Goal: Obtain resource: Download file/media

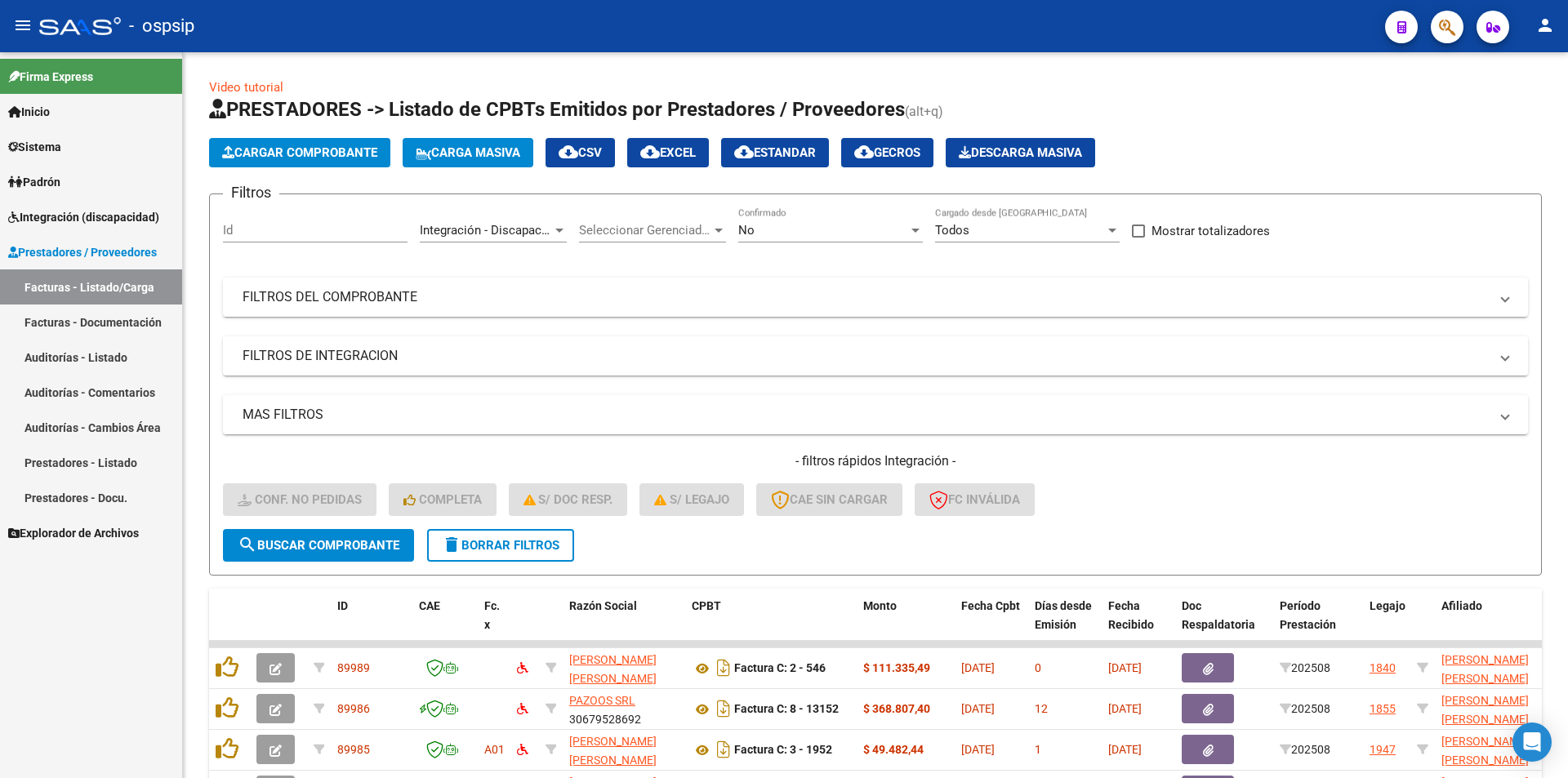
scroll to position [390, 0]
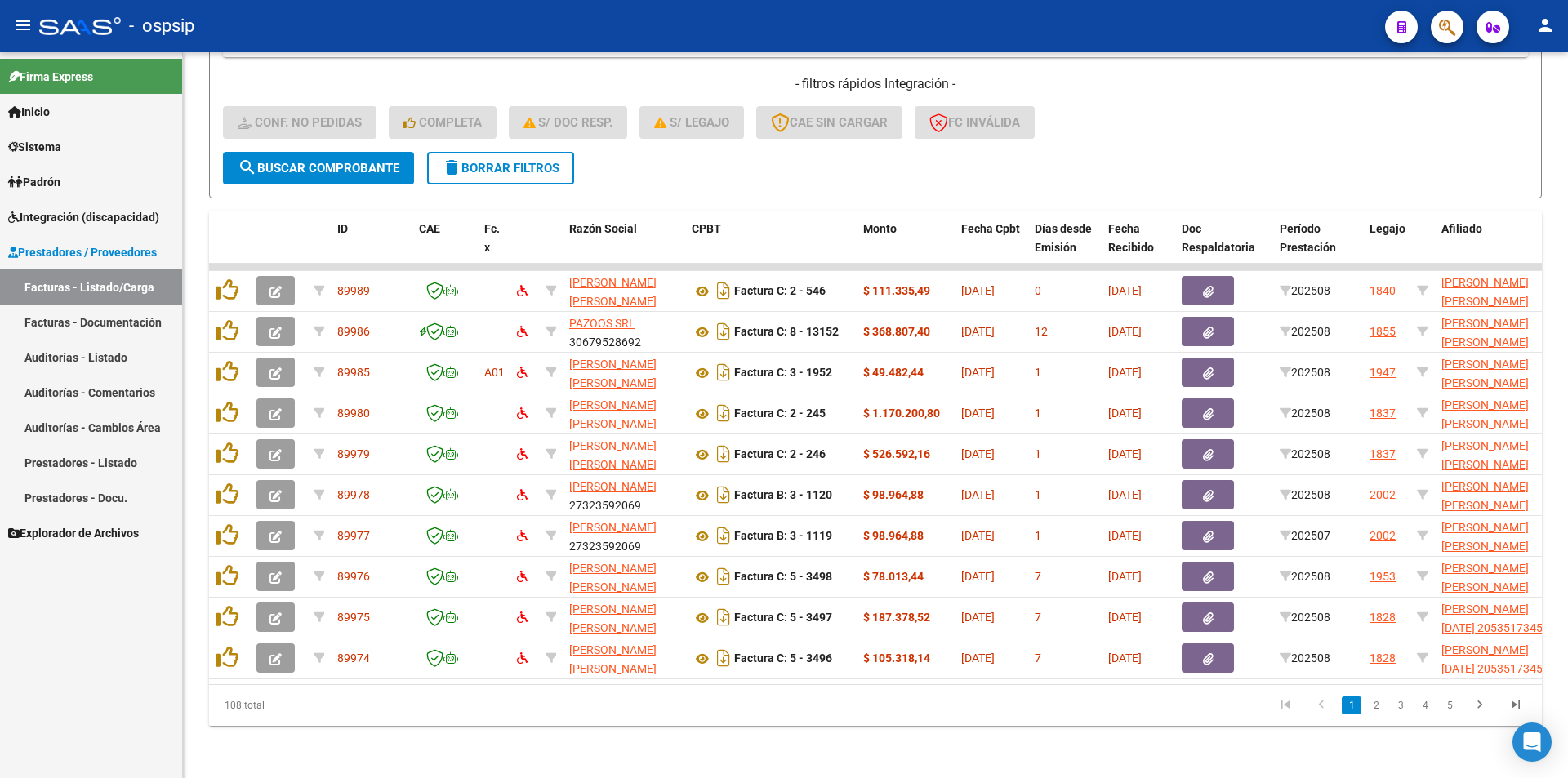
click at [81, 214] on span "Integración (discapacidad)" at bounding box center [83, 218] width 151 height 18
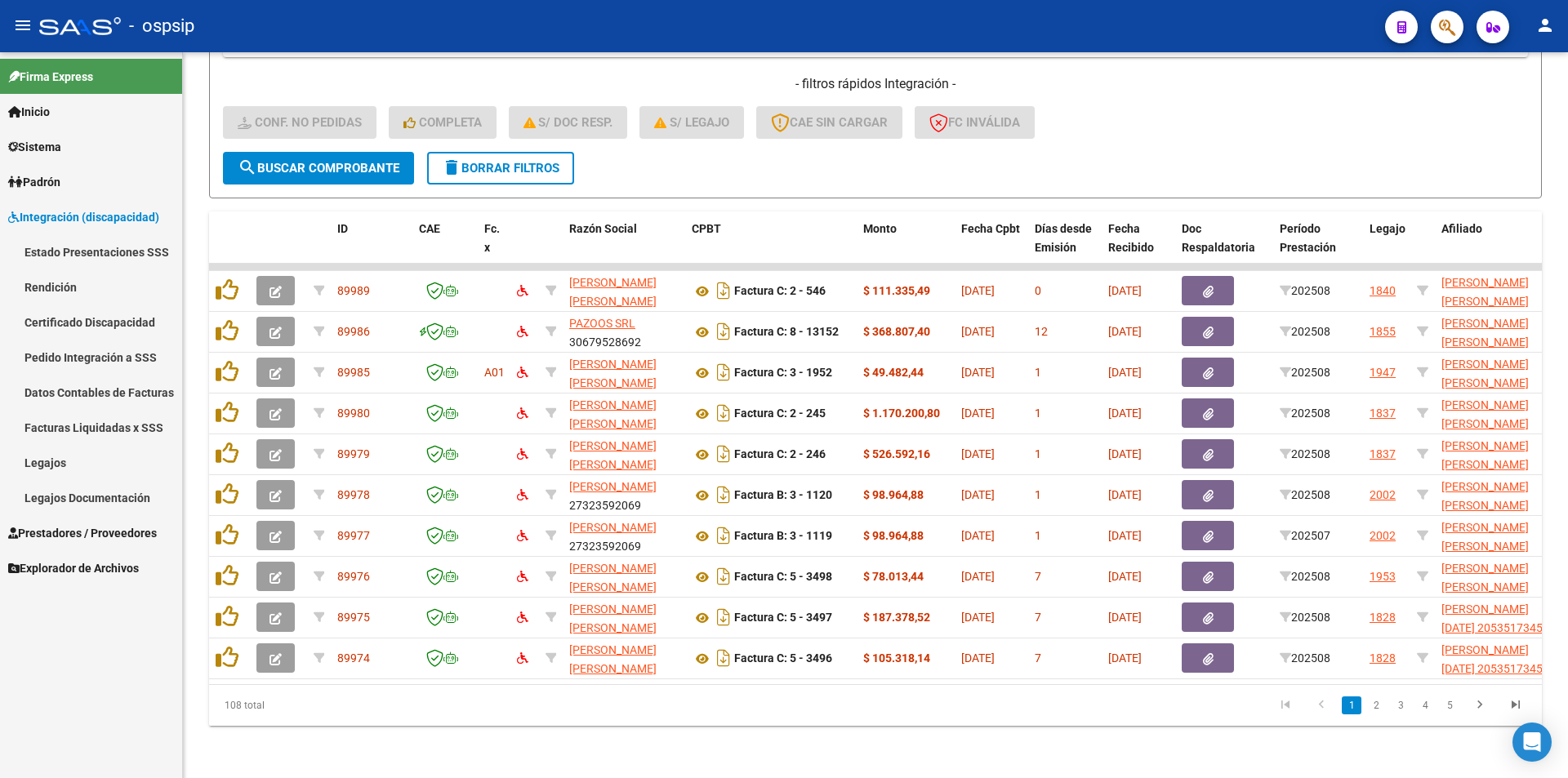
click at [74, 455] on link "Legajos" at bounding box center [91, 463] width 182 height 35
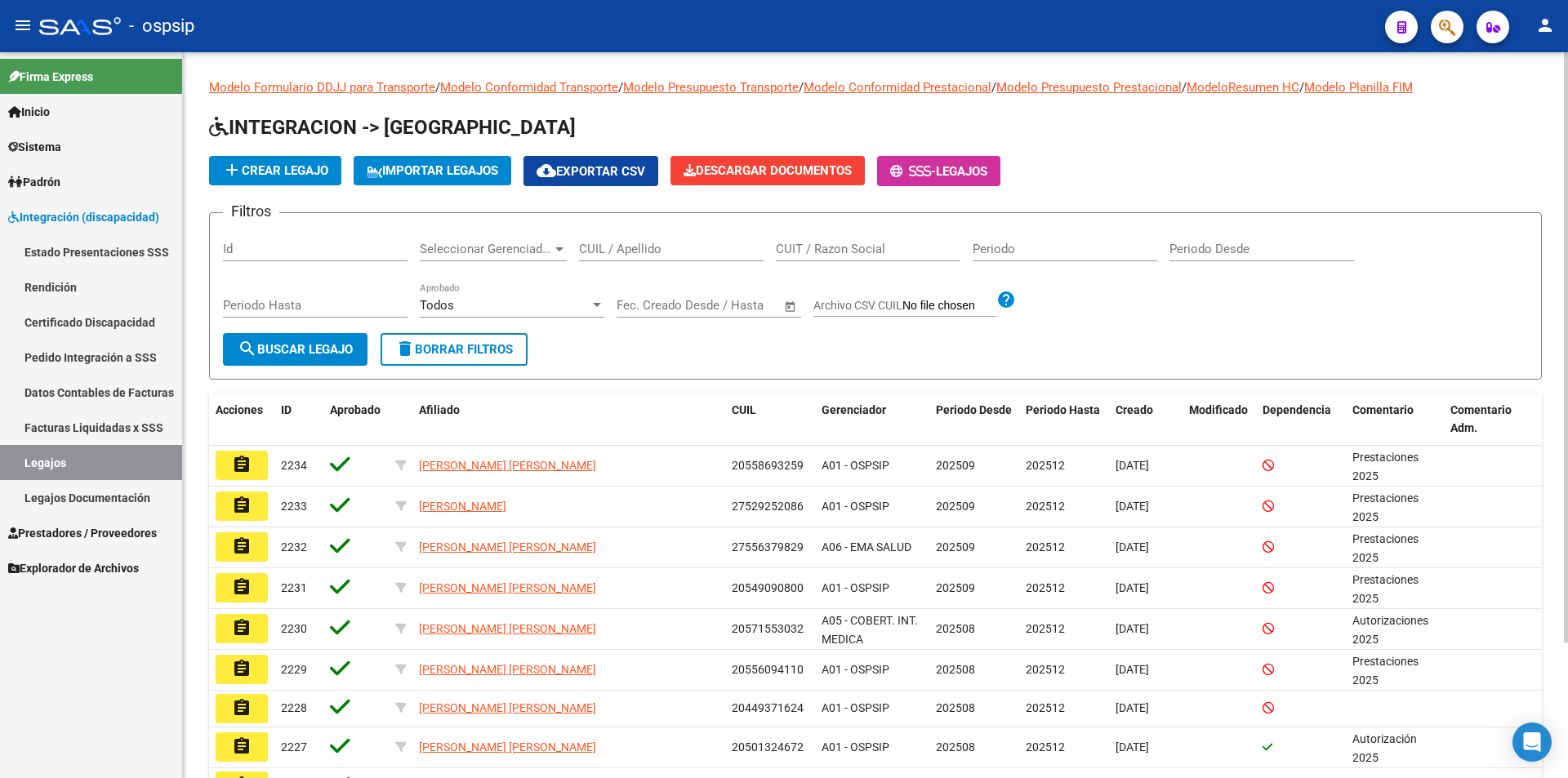
click at [641, 239] on div "CUIL / Apellido" at bounding box center [670, 244] width 184 height 35
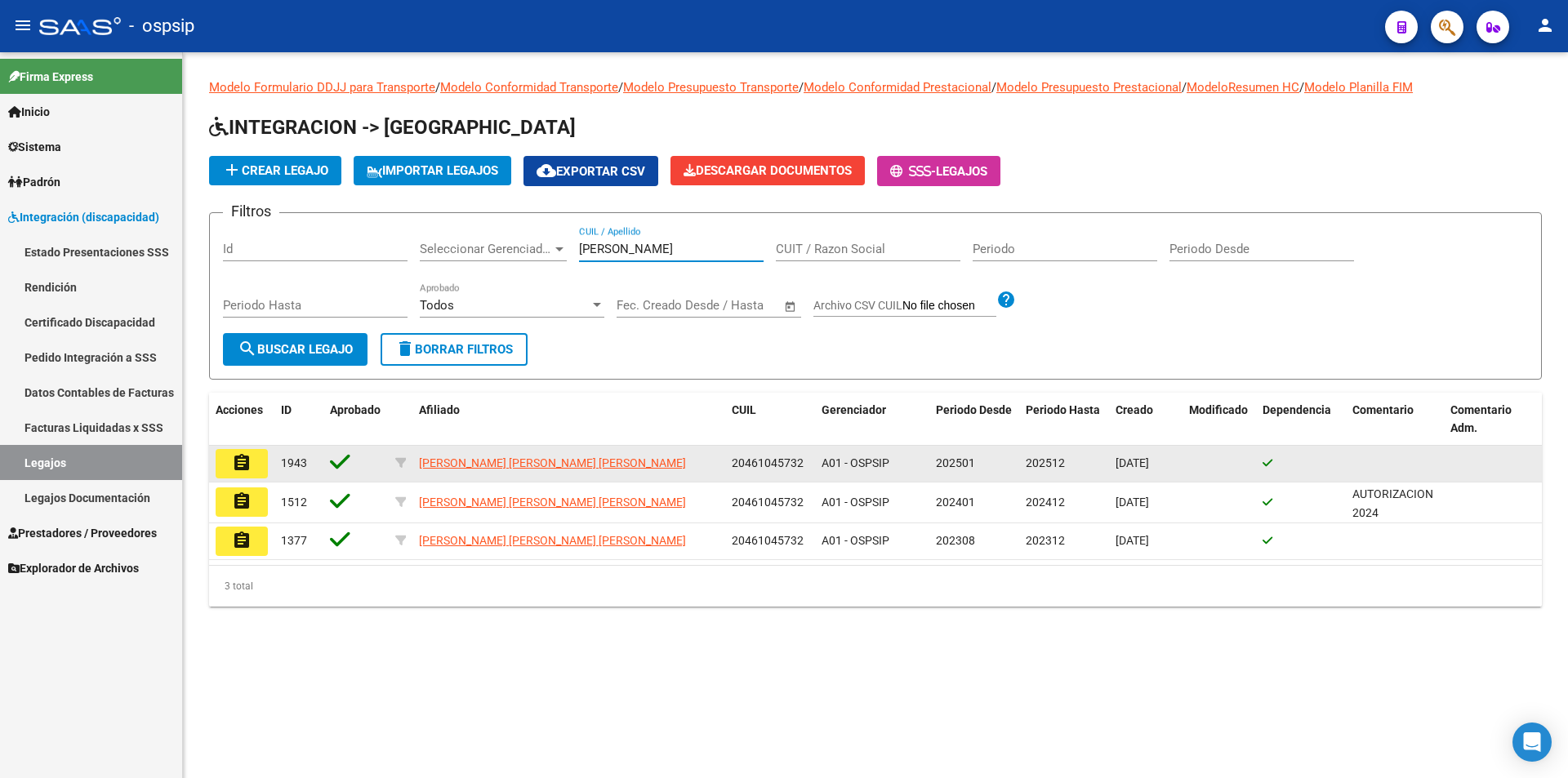
type input "gomez gramajo"
click at [227, 464] on button "assignment" at bounding box center [241, 464] width 52 height 30
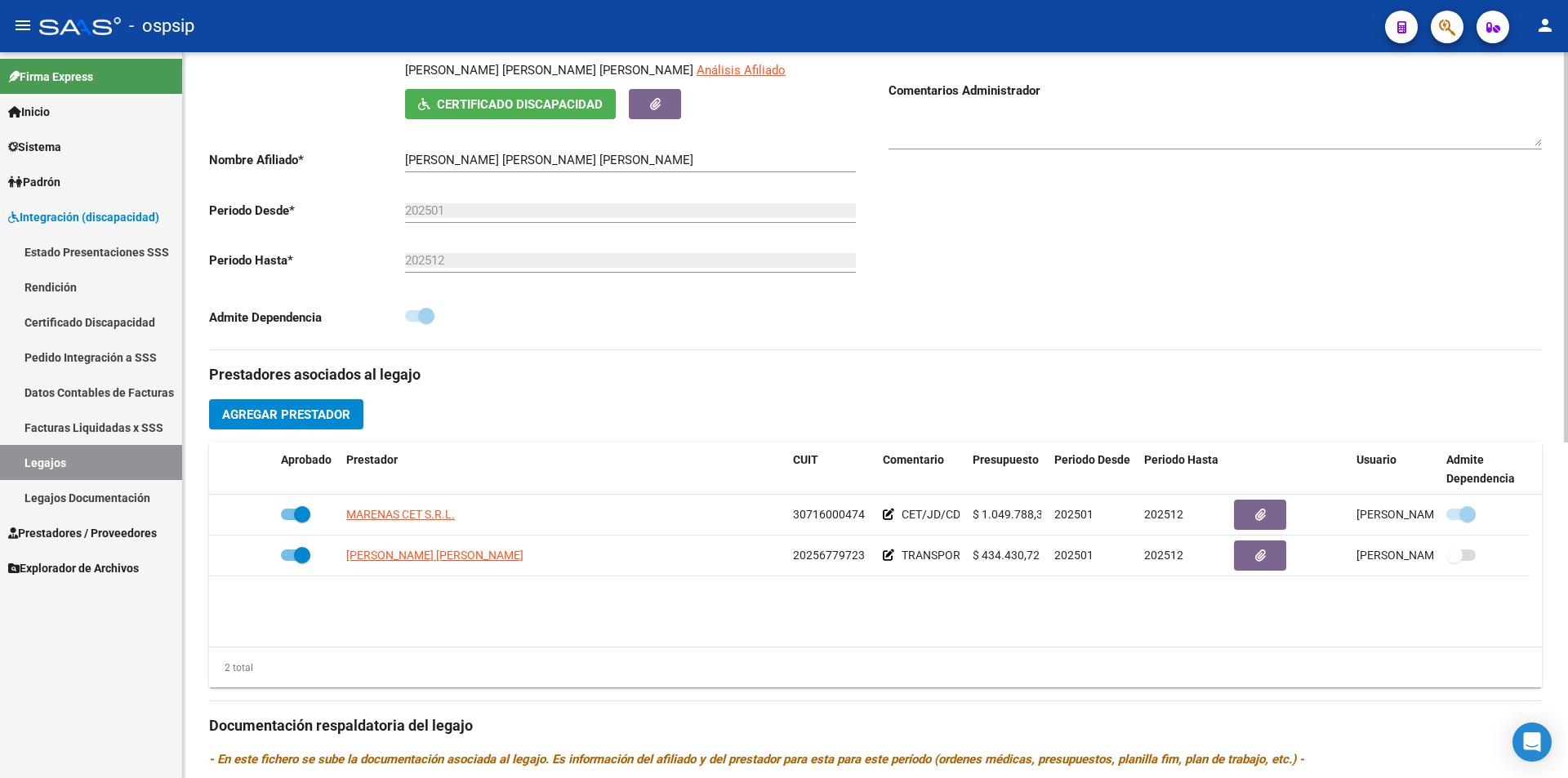
scroll to position [327, 0]
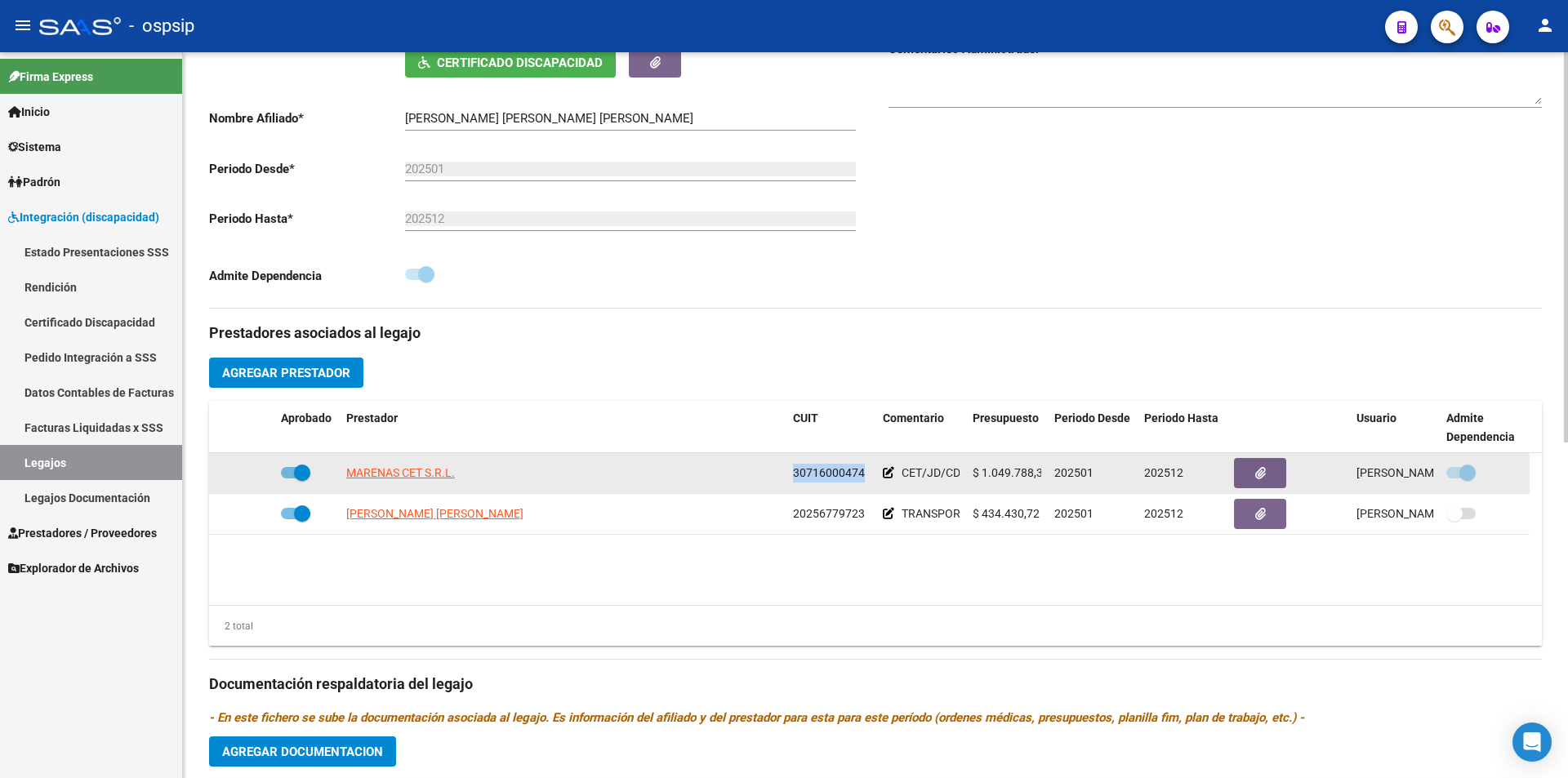
drag, startPoint x: 864, startPoint y: 470, endPoint x: 791, endPoint y: 474, distance: 73.1
click at [791, 474] on datatable-body-cell "30716000474" at bounding box center [831, 473] width 90 height 40
copy span "30716000474"
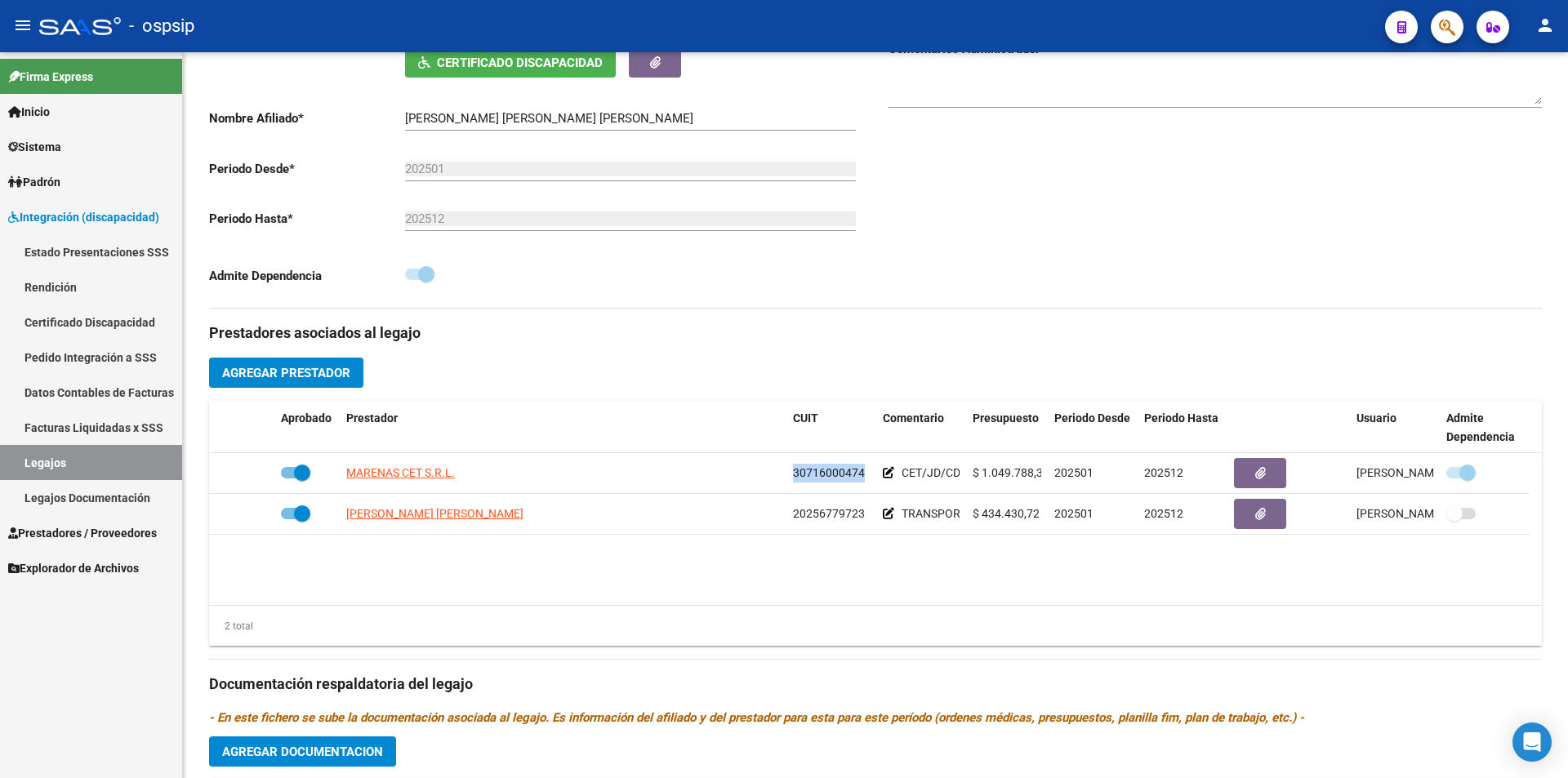
click at [79, 453] on link "Legajos" at bounding box center [91, 463] width 182 height 35
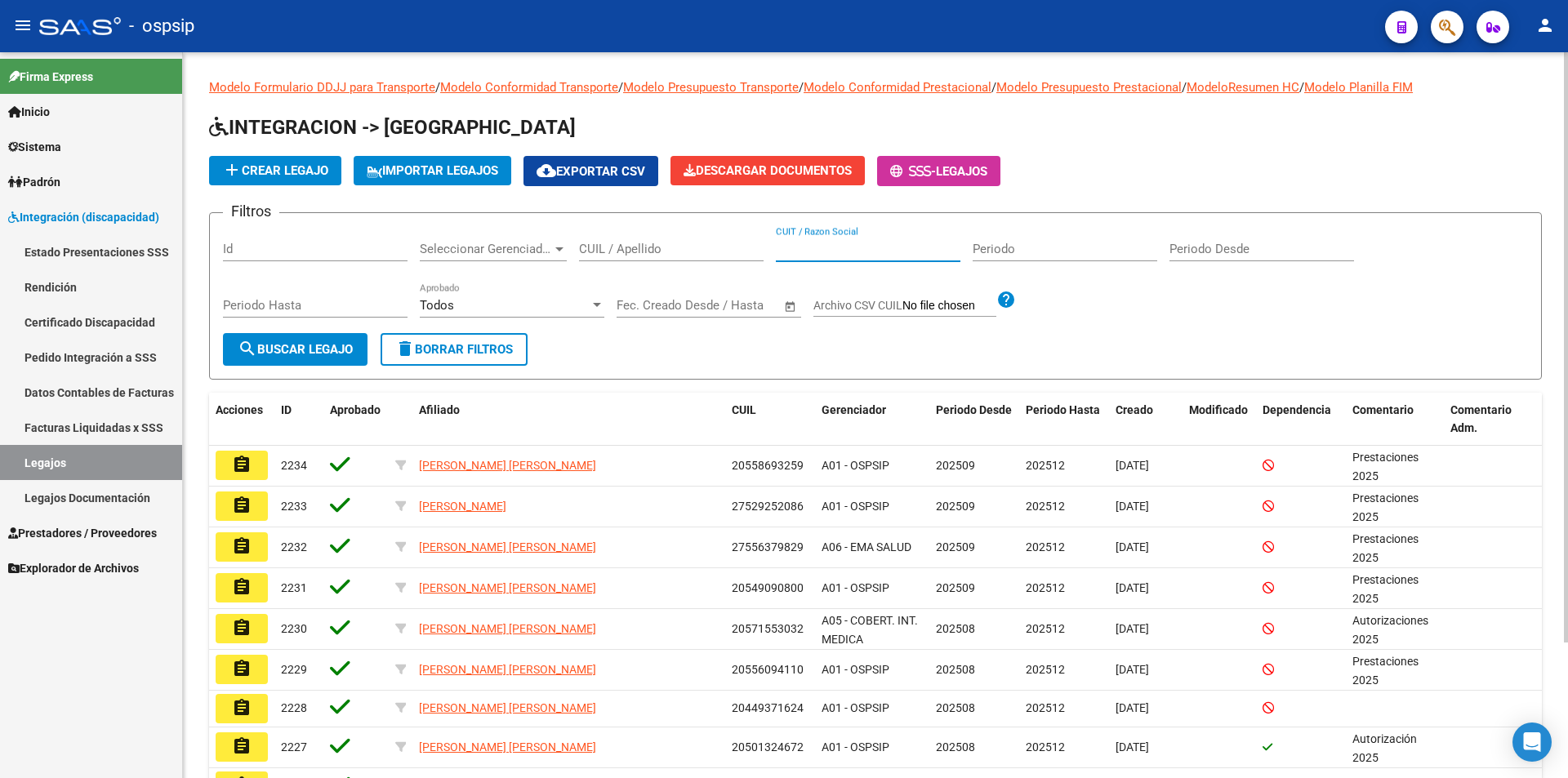
click at [829, 251] on input "CUIT / Razon Social" at bounding box center [867, 249] width 184 height 15
paste input "30716000474"
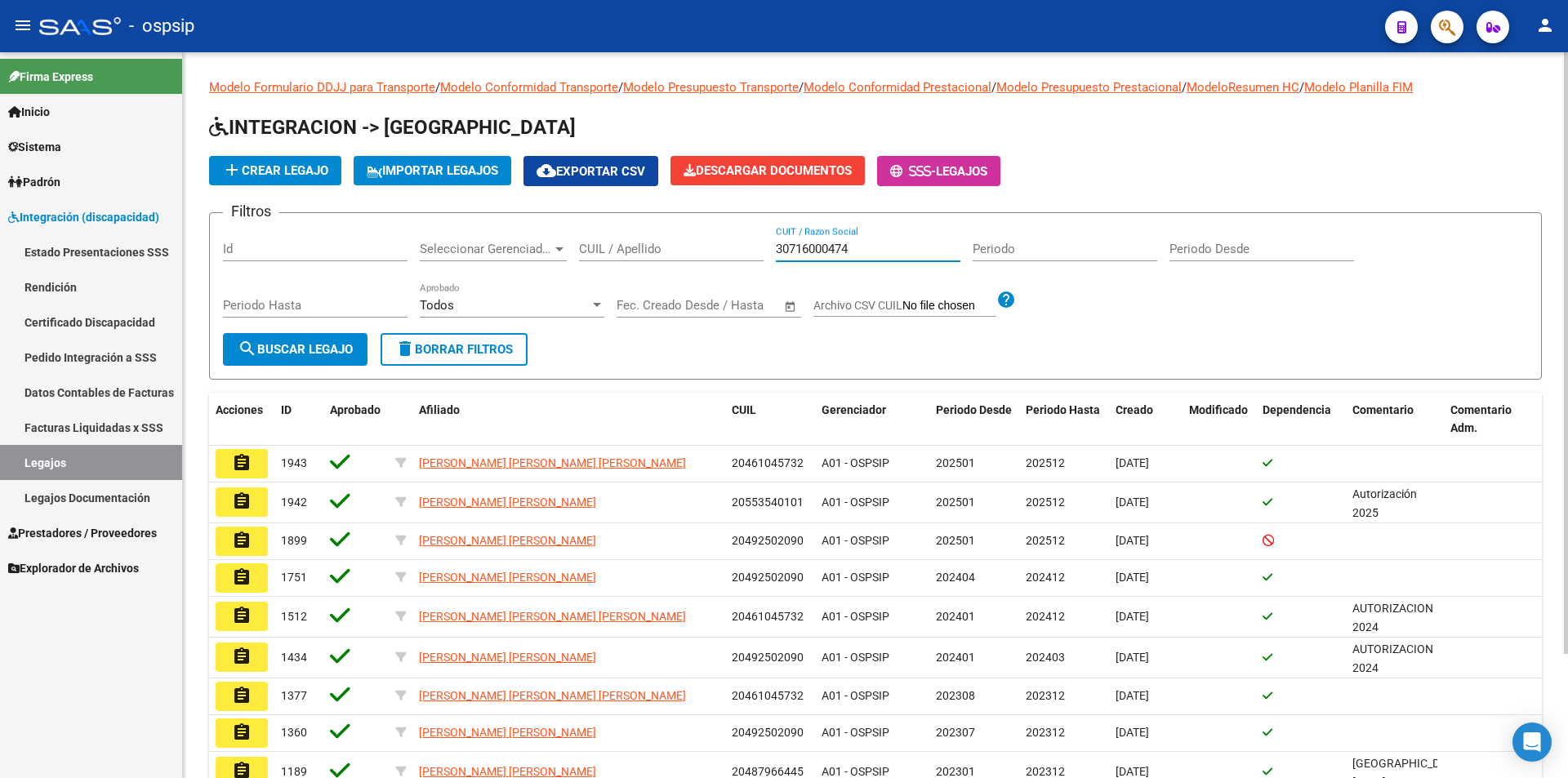
type input "30716000474"
click at [296, 349] on span "search Buscar Legajo" at bounding box center [294, 350] width 115 height 15
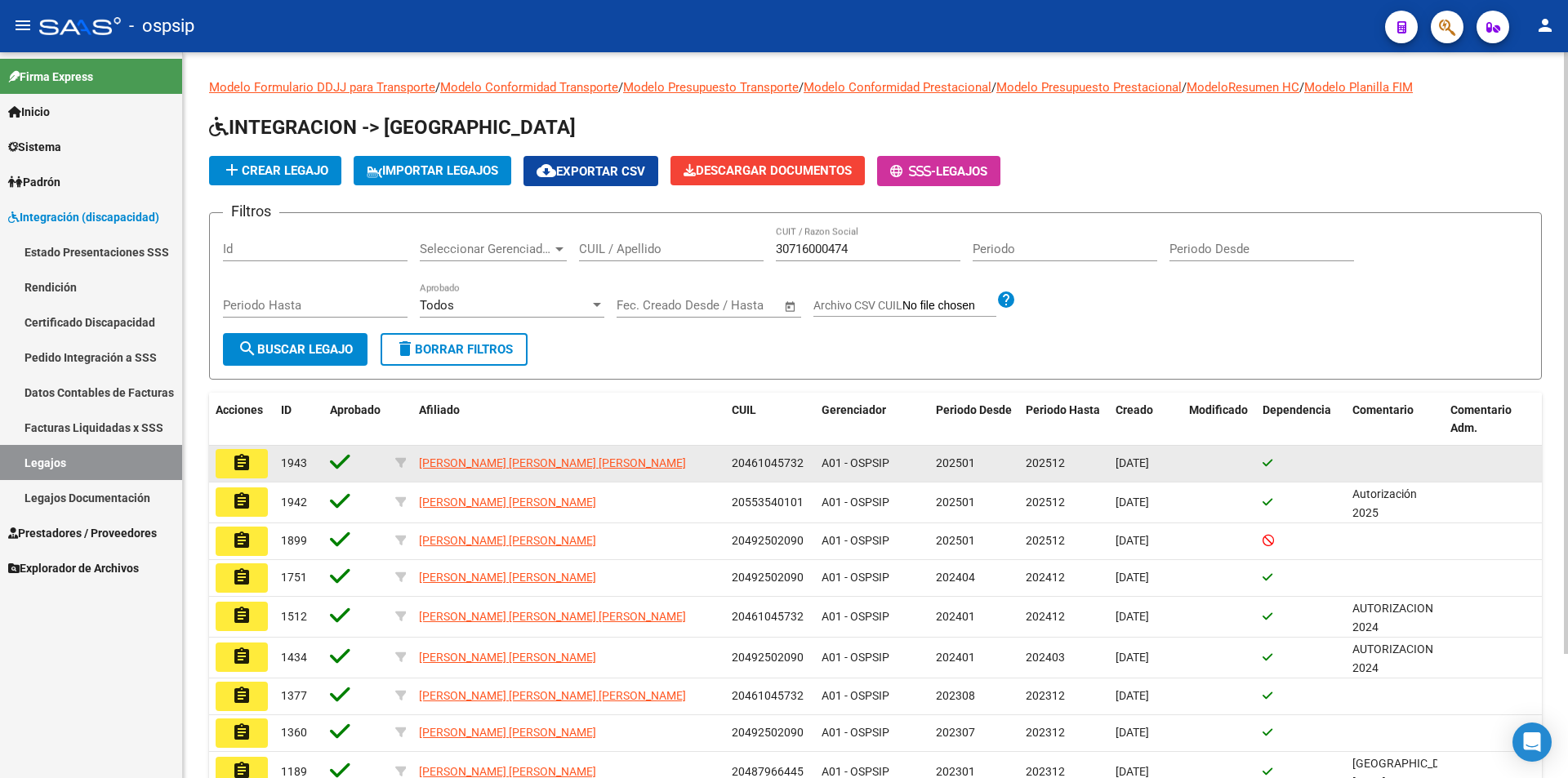
click at [250, 459] on mat-icon "assignment" at bounding box center [242, 463] width 20 height 20
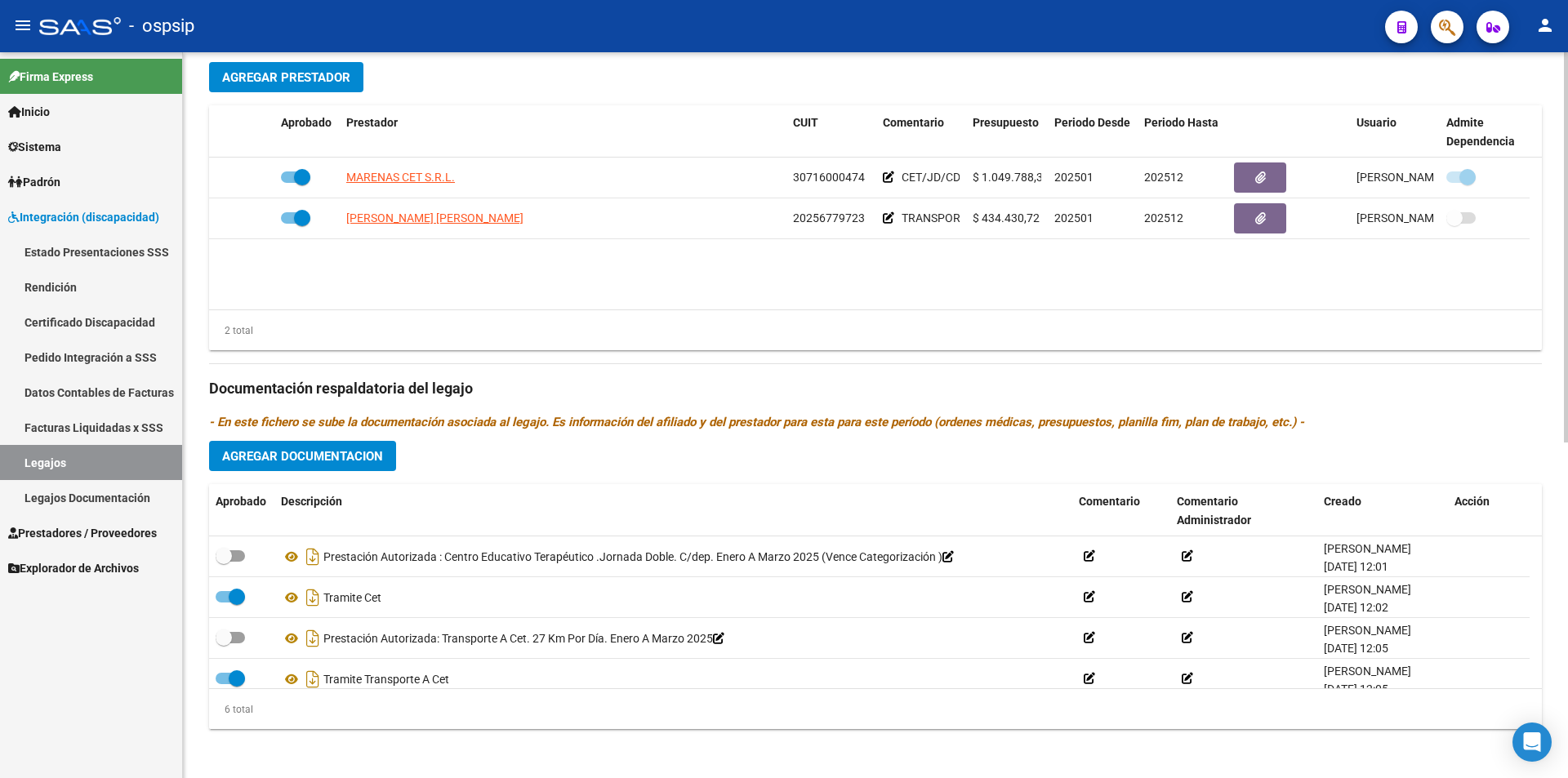
scroll to position [625, 0]
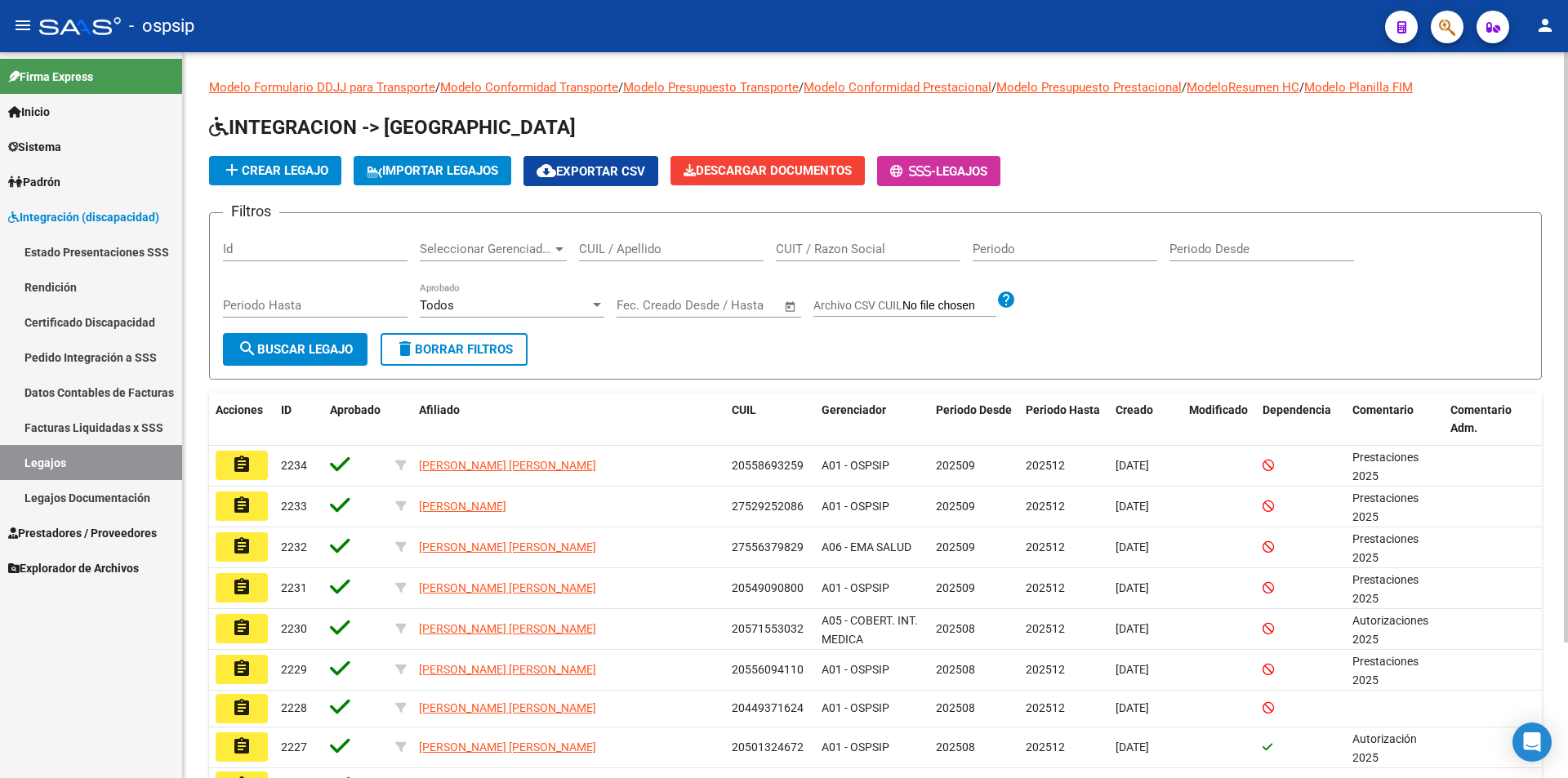
click at [851, 245] on input "CUIT / Razon Social" at bounding box center [867, 249] width 184 height 15
paste input "30716000474"
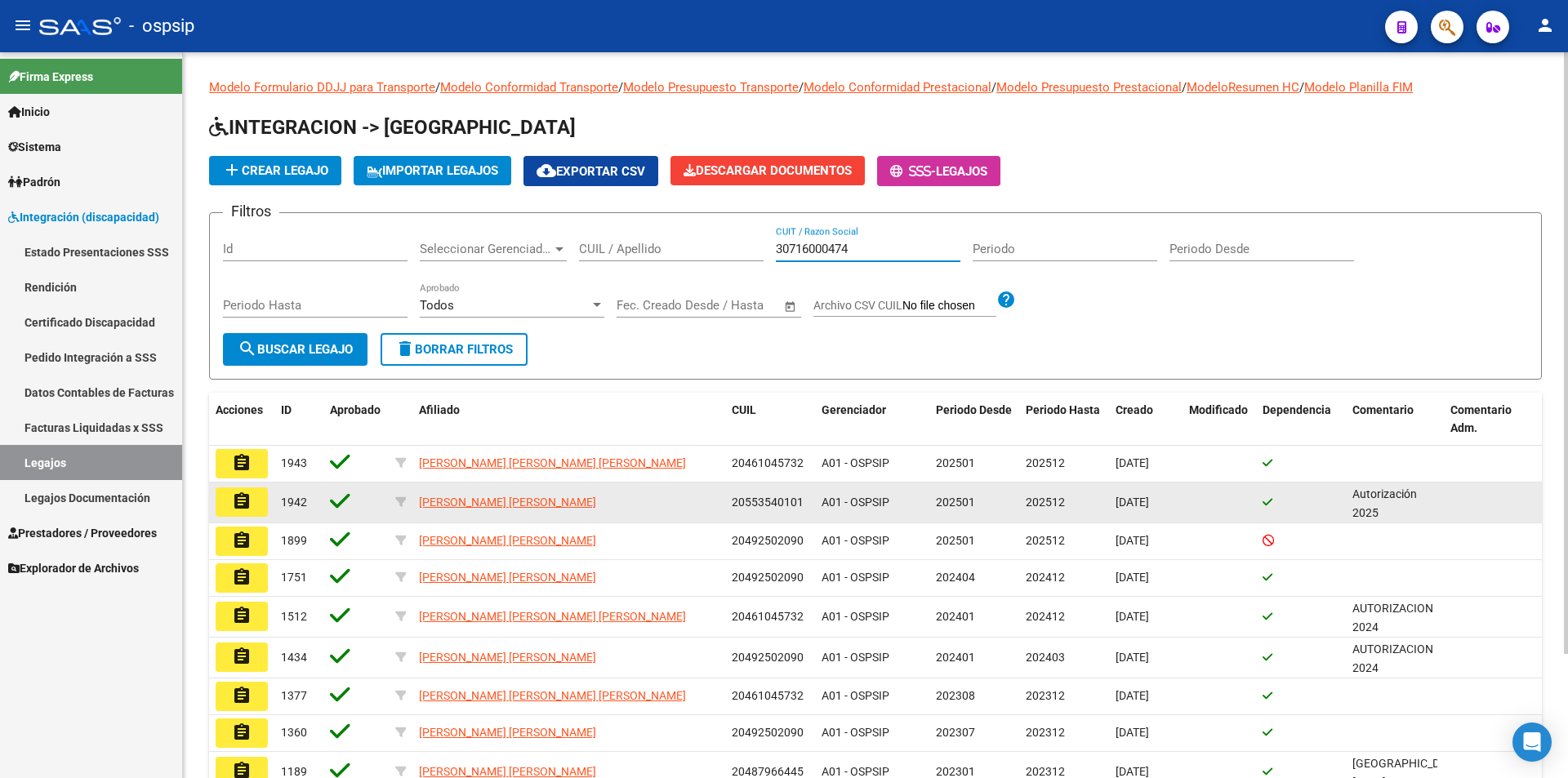
type input "30716000474"
click at [240, 500] on mat-icon "assignment" at bounding box center [242, 501] width 20 height 20
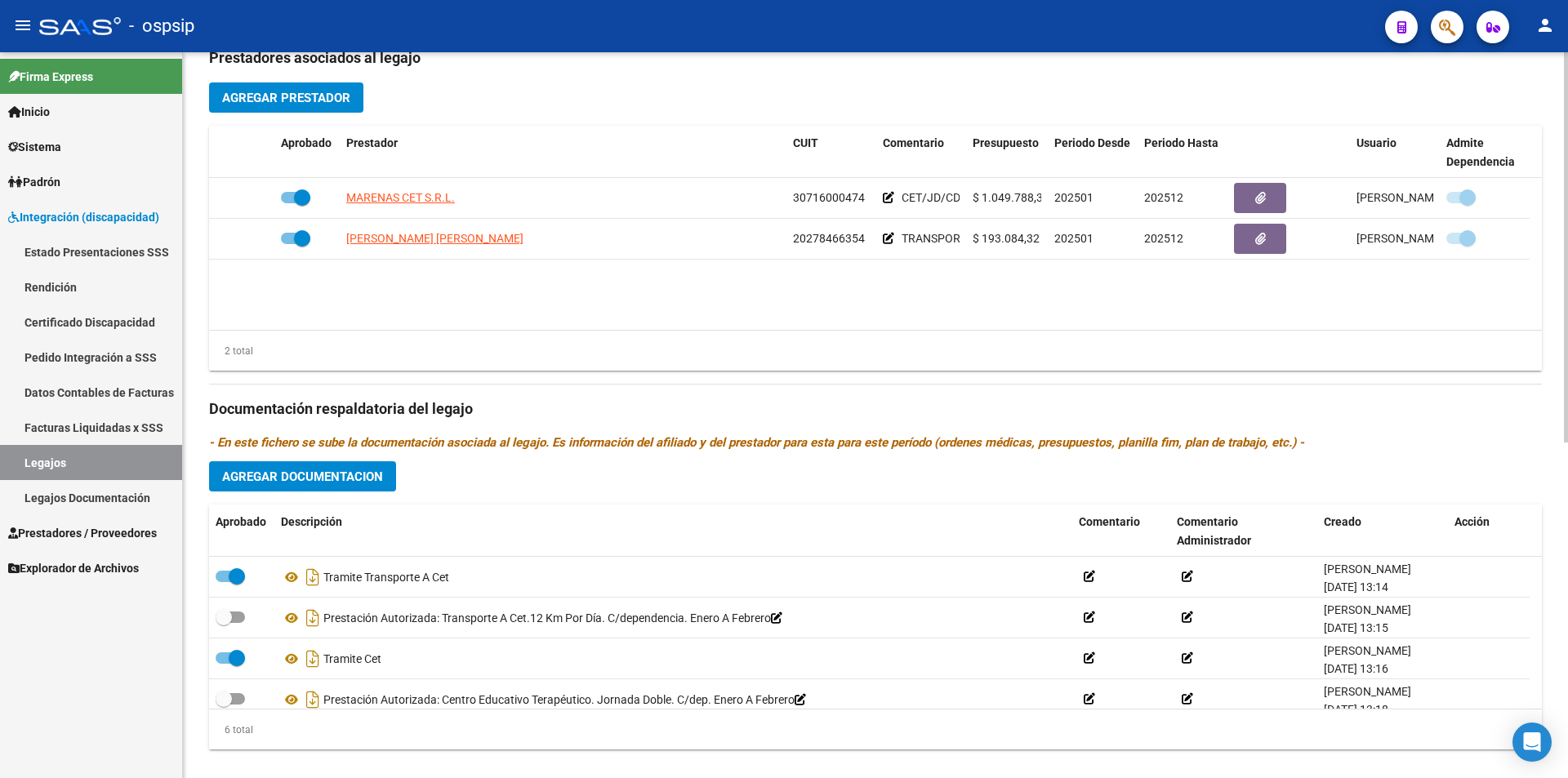
scroll to position [625, 0]
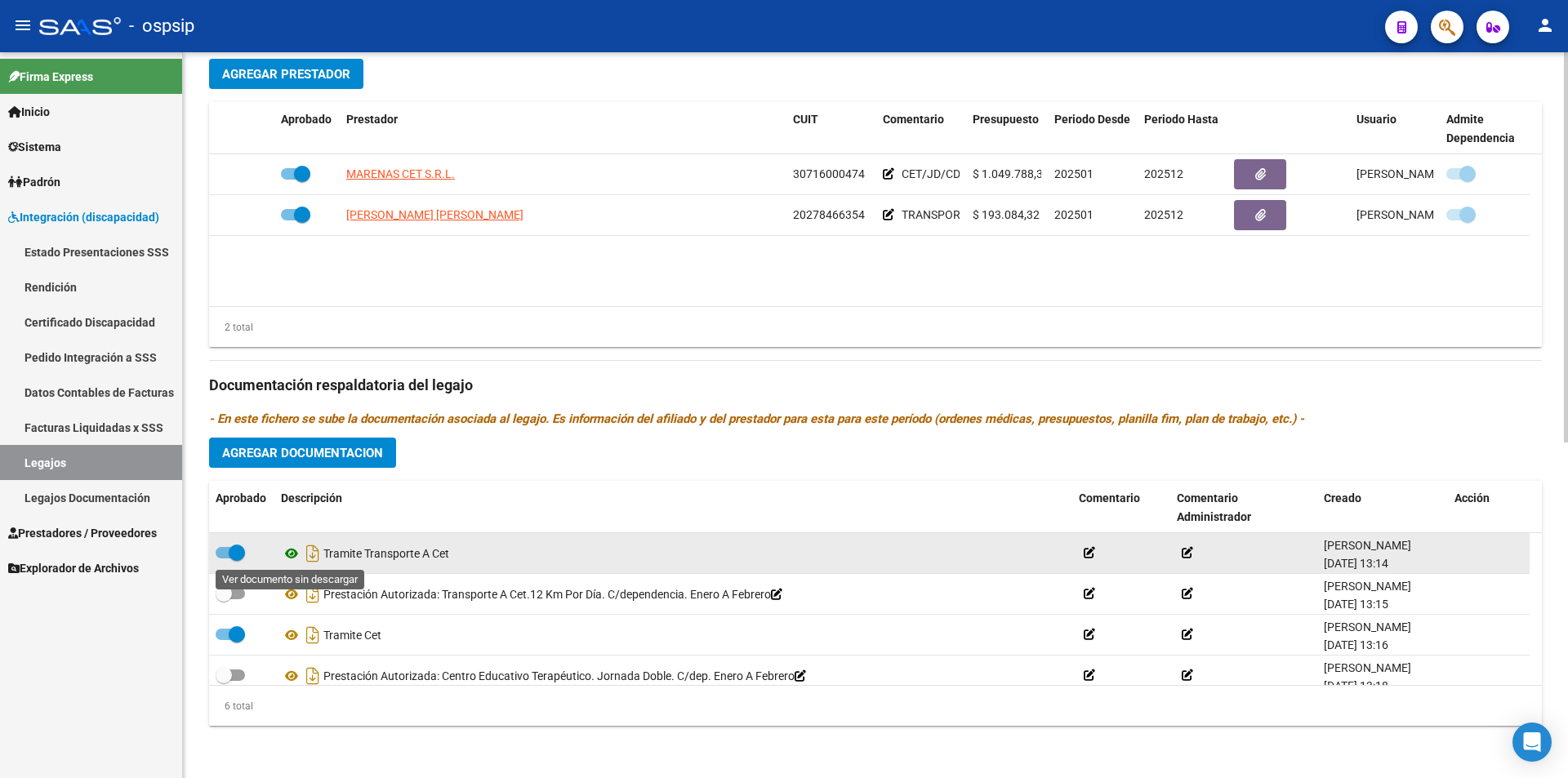
click at [295, 555] on icon at bounding box center [291, 553] width 22 height 20
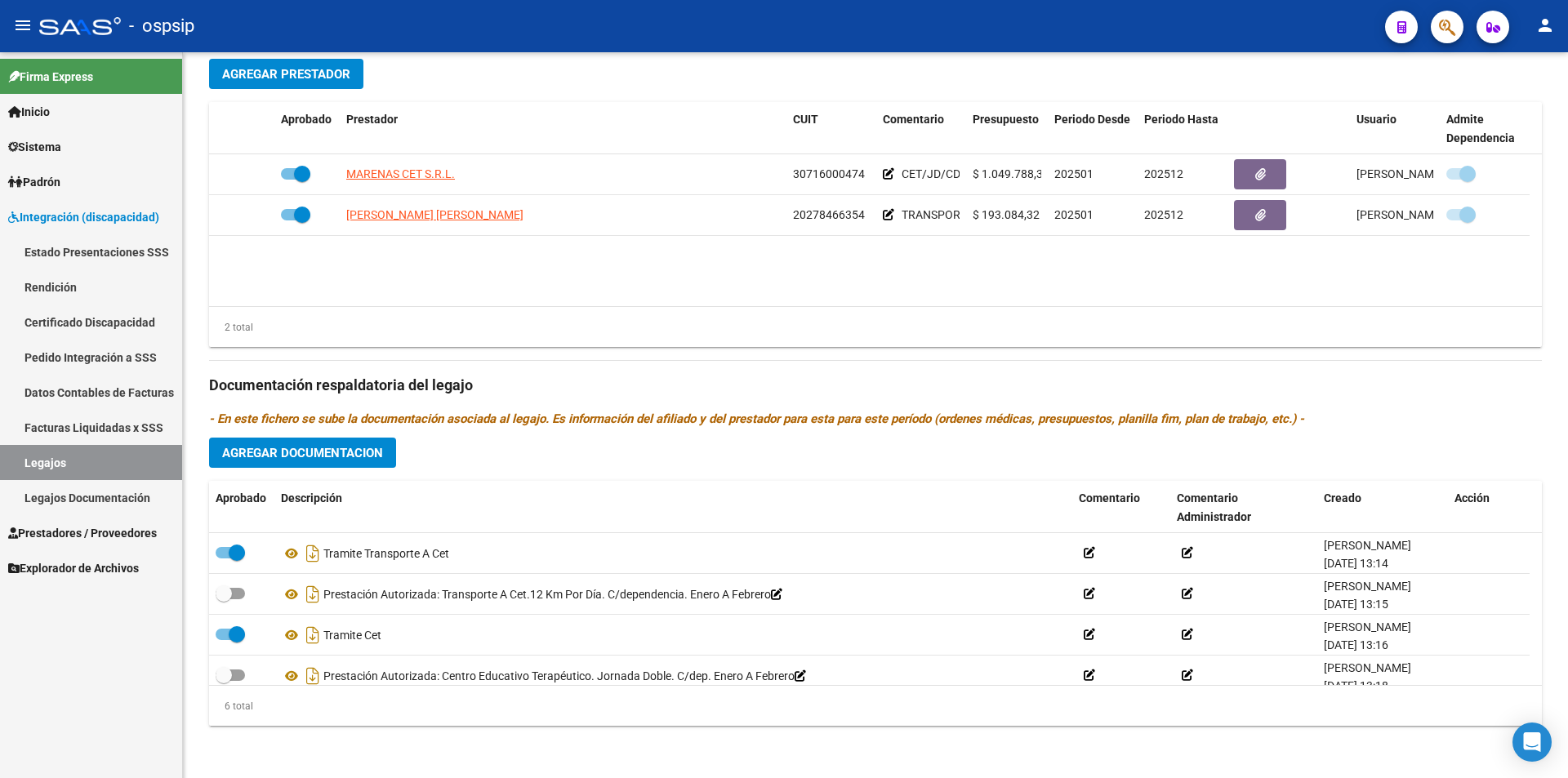
click at [88, 462] on link "Legajos" at bounding box center [91, 463] width 182 height 35
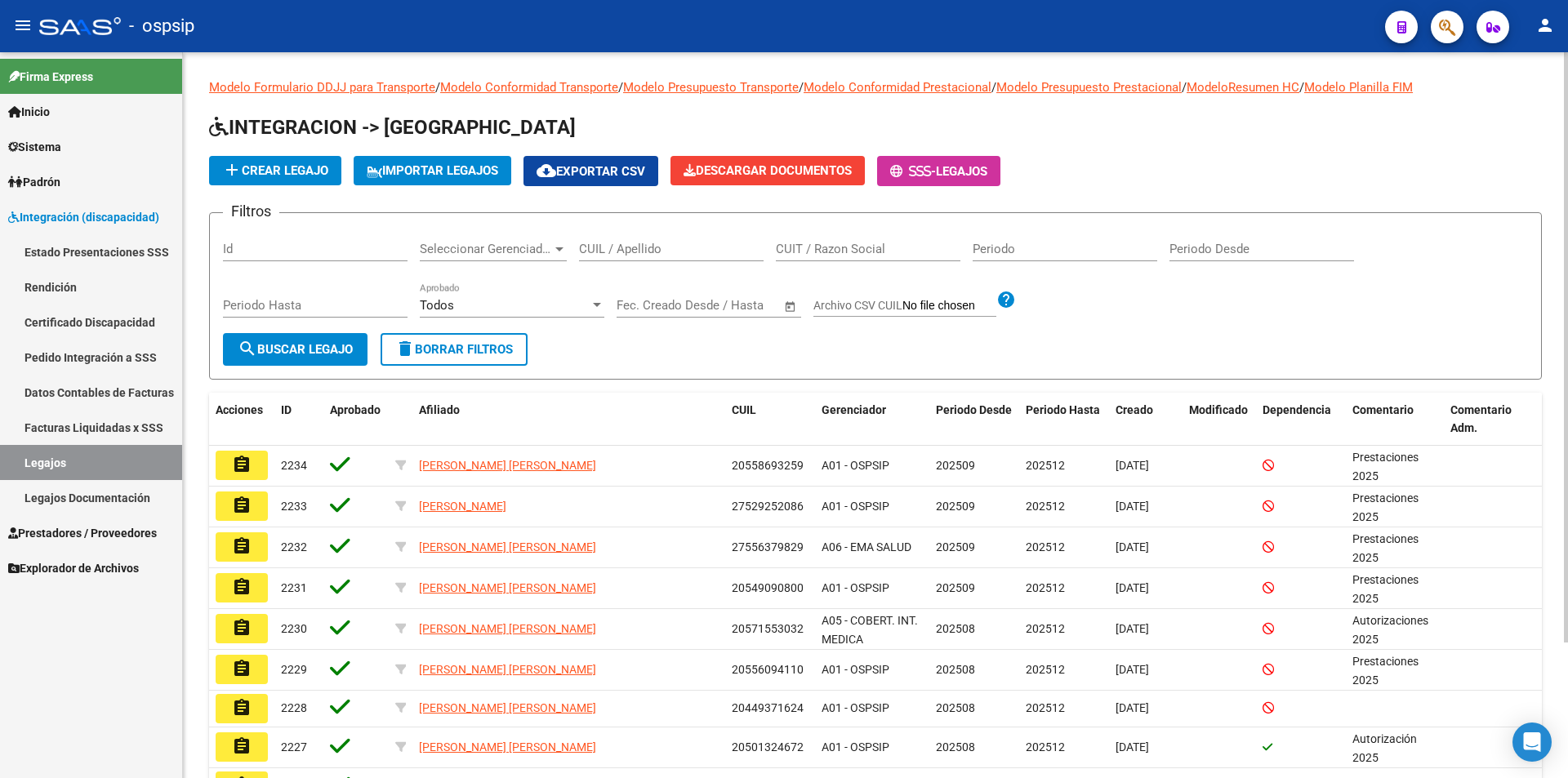
click at [846, 244] on input "CUIT / Razon Social" at bounding box center [867, 249] width 184 height 15
paste input "30716000474"
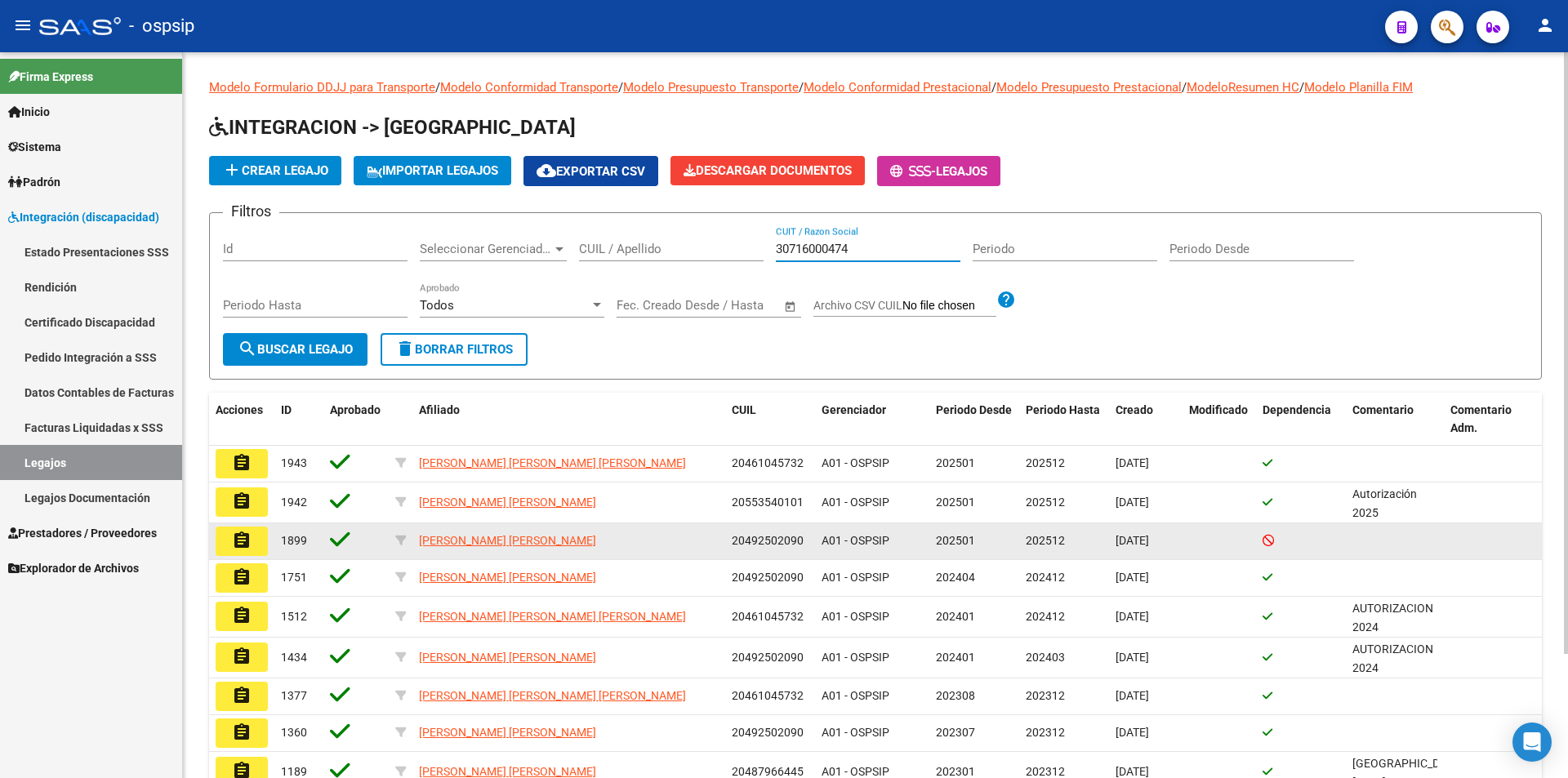
type input "30716000474"
click at [243, 544] on mat-icon "assignment" at bounding box center [242, 541] width 20 height 20
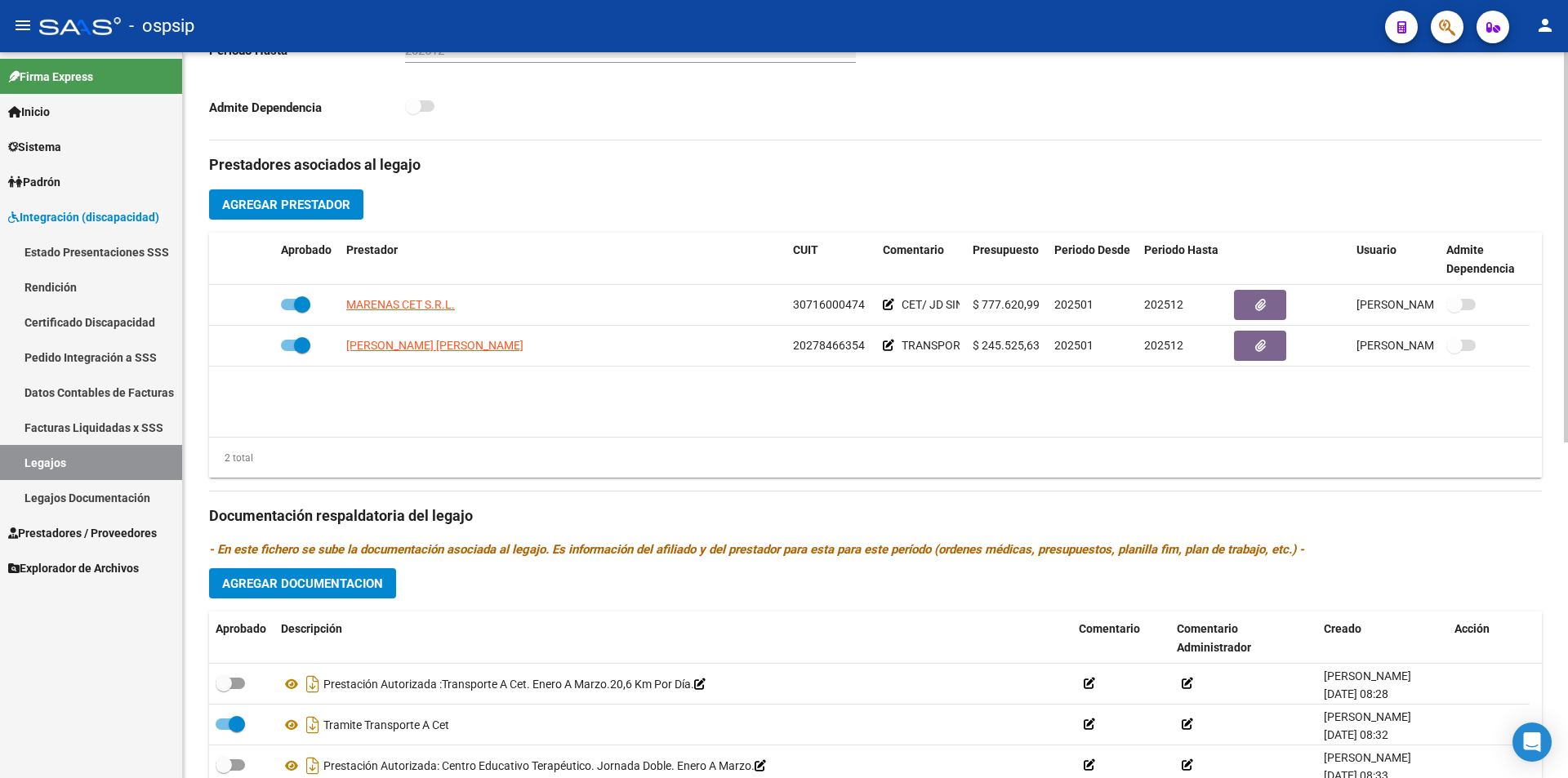
scroll to position [625, 0]
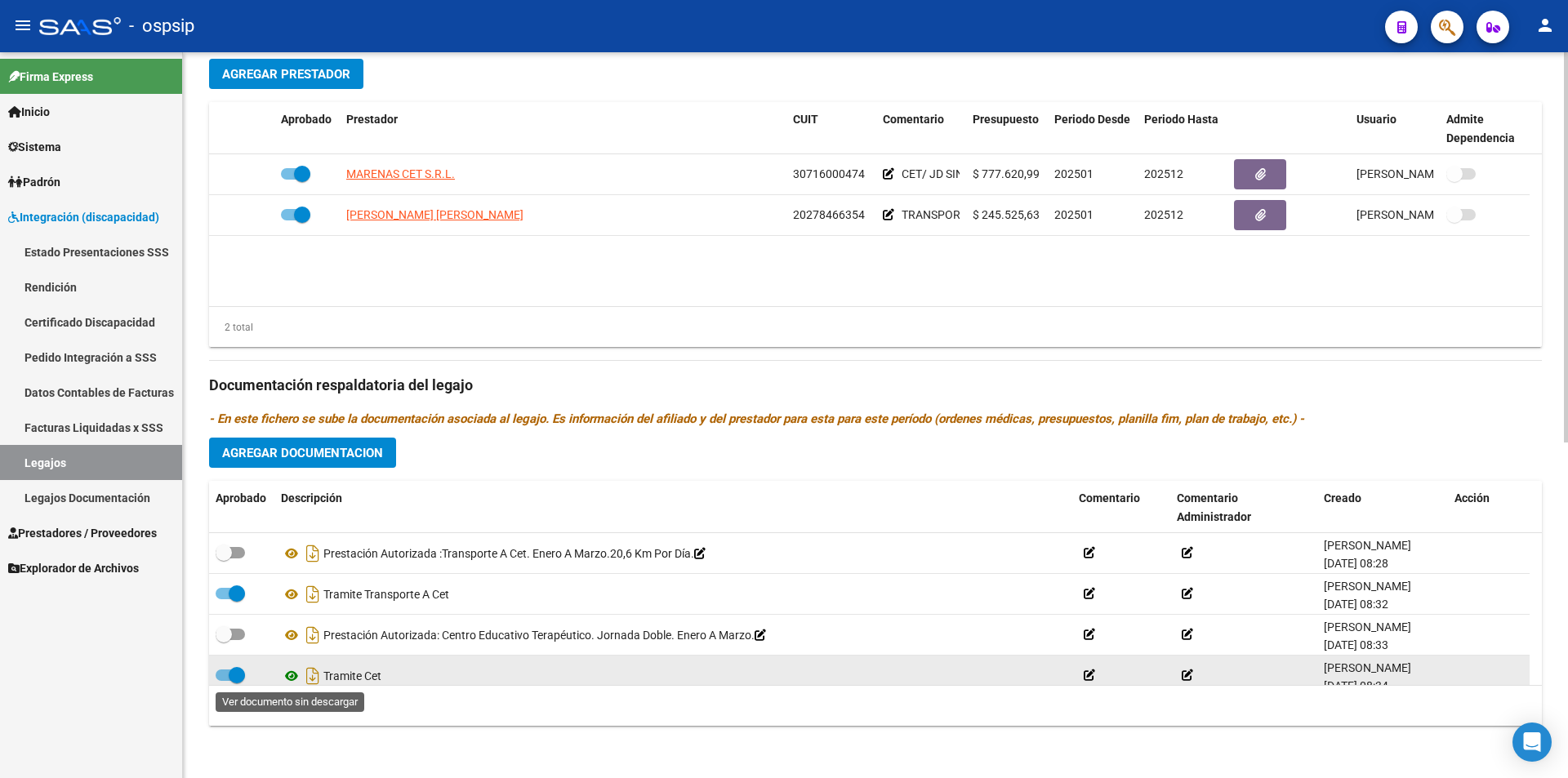
click at [292, 677] on icon at bounding box center [291, 677] width 22 height 20
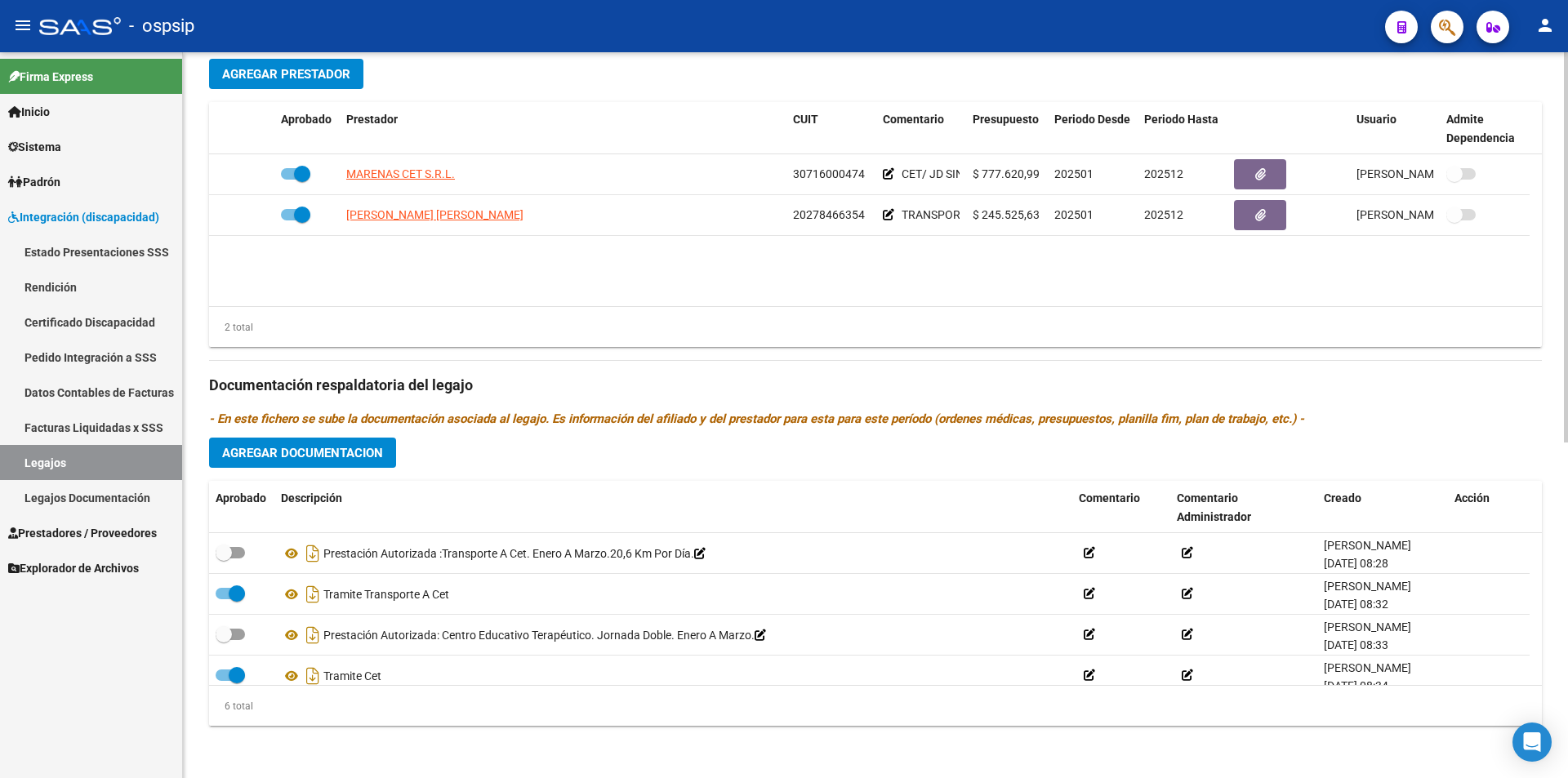
scroll to position [136, 0]
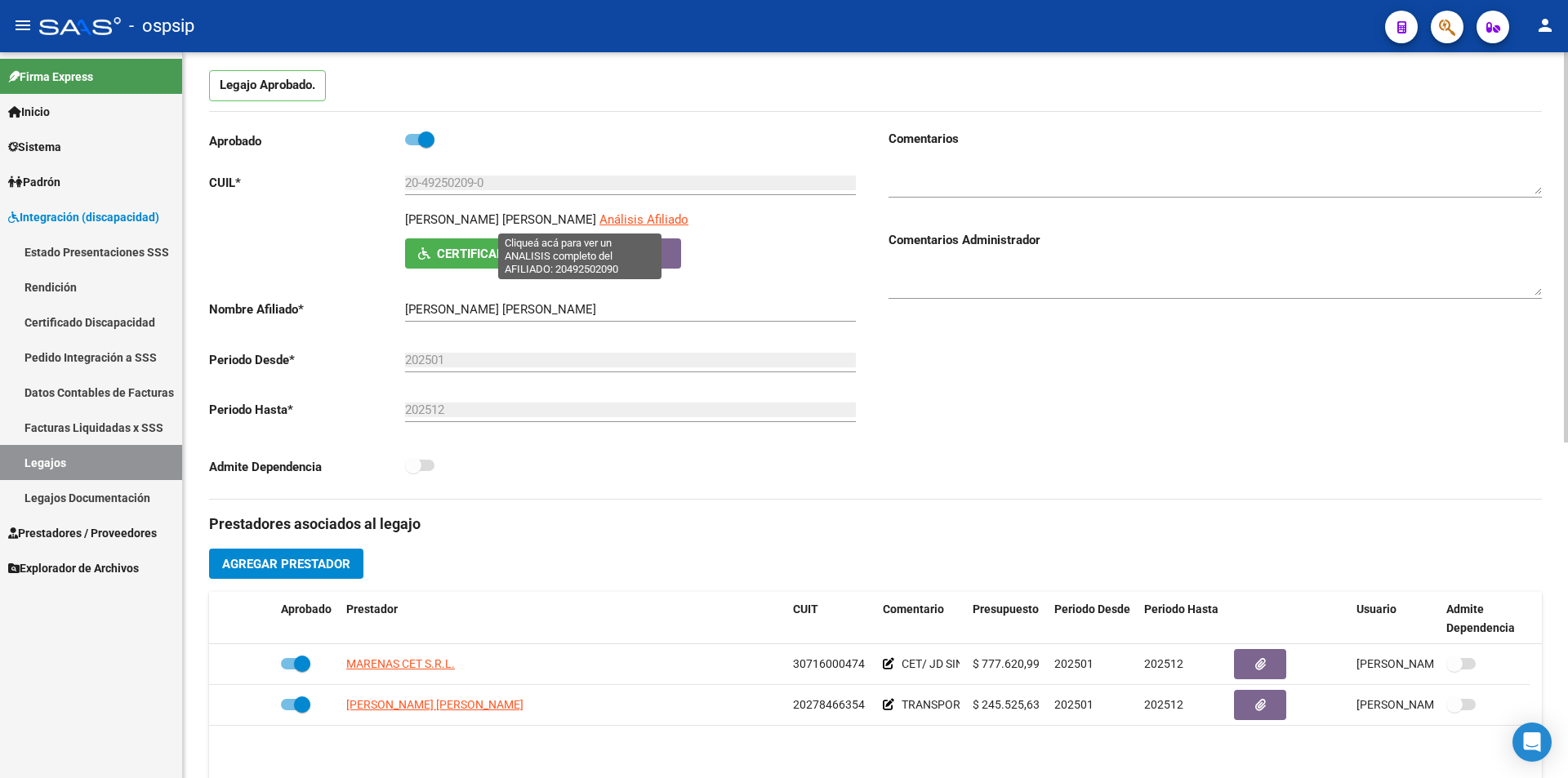
click at [599, 220] on span "Análisis Afiliado" at bounding box center [644, 220] width 89 height 15
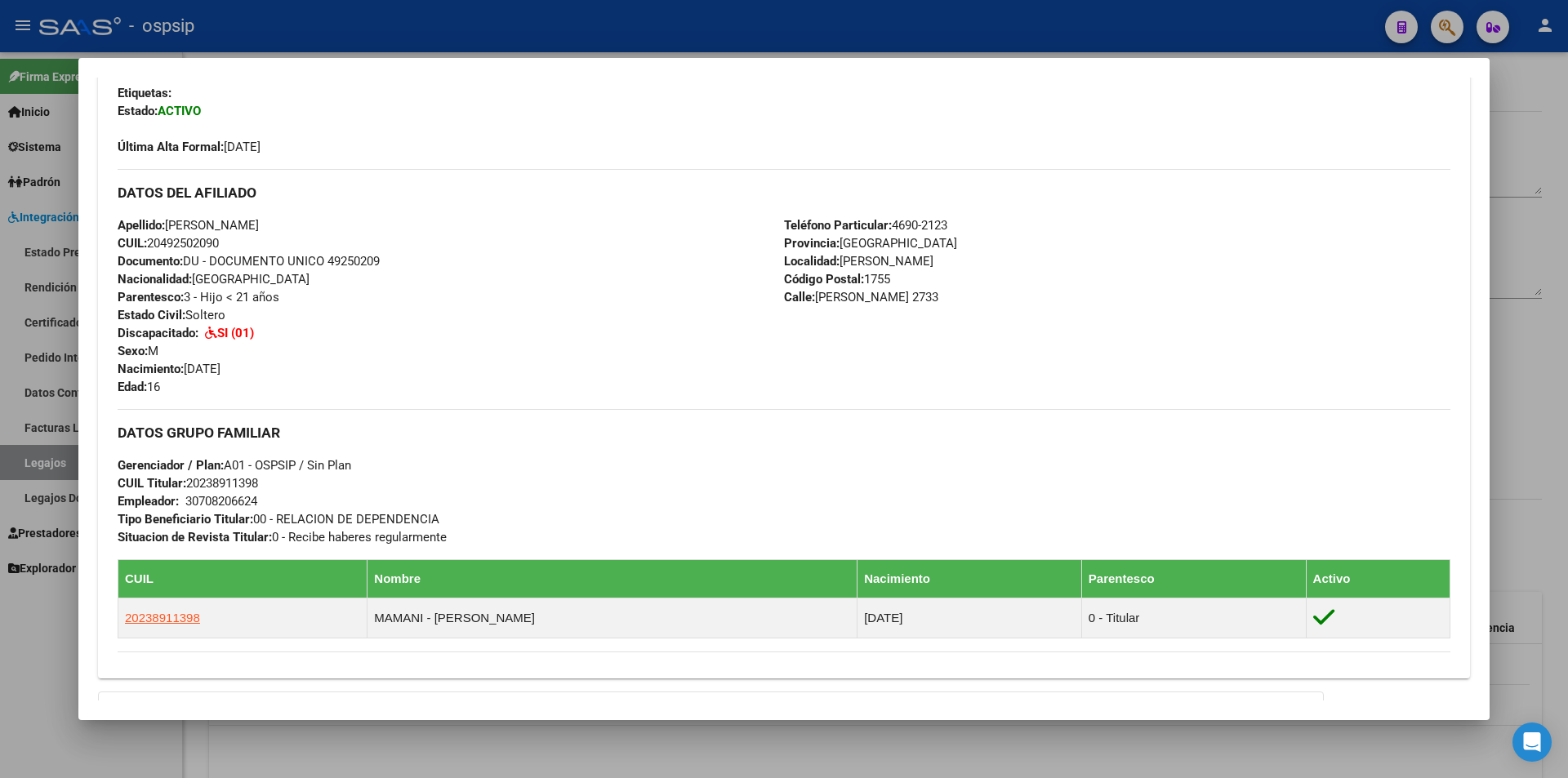
scroll to position [409, 0]
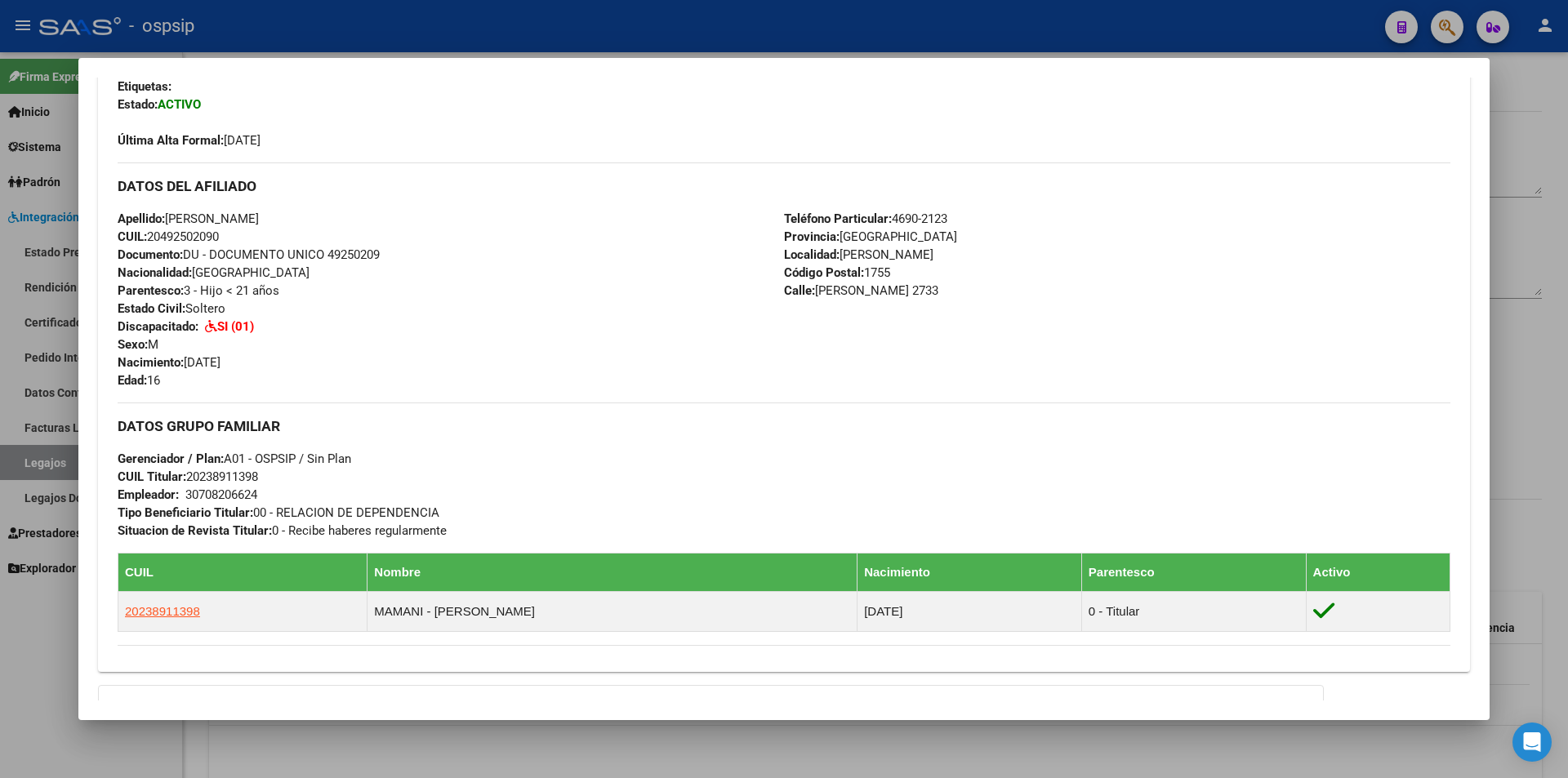
click at [39, 725] on div at bounding box center [784, 389] width 1568 height 778
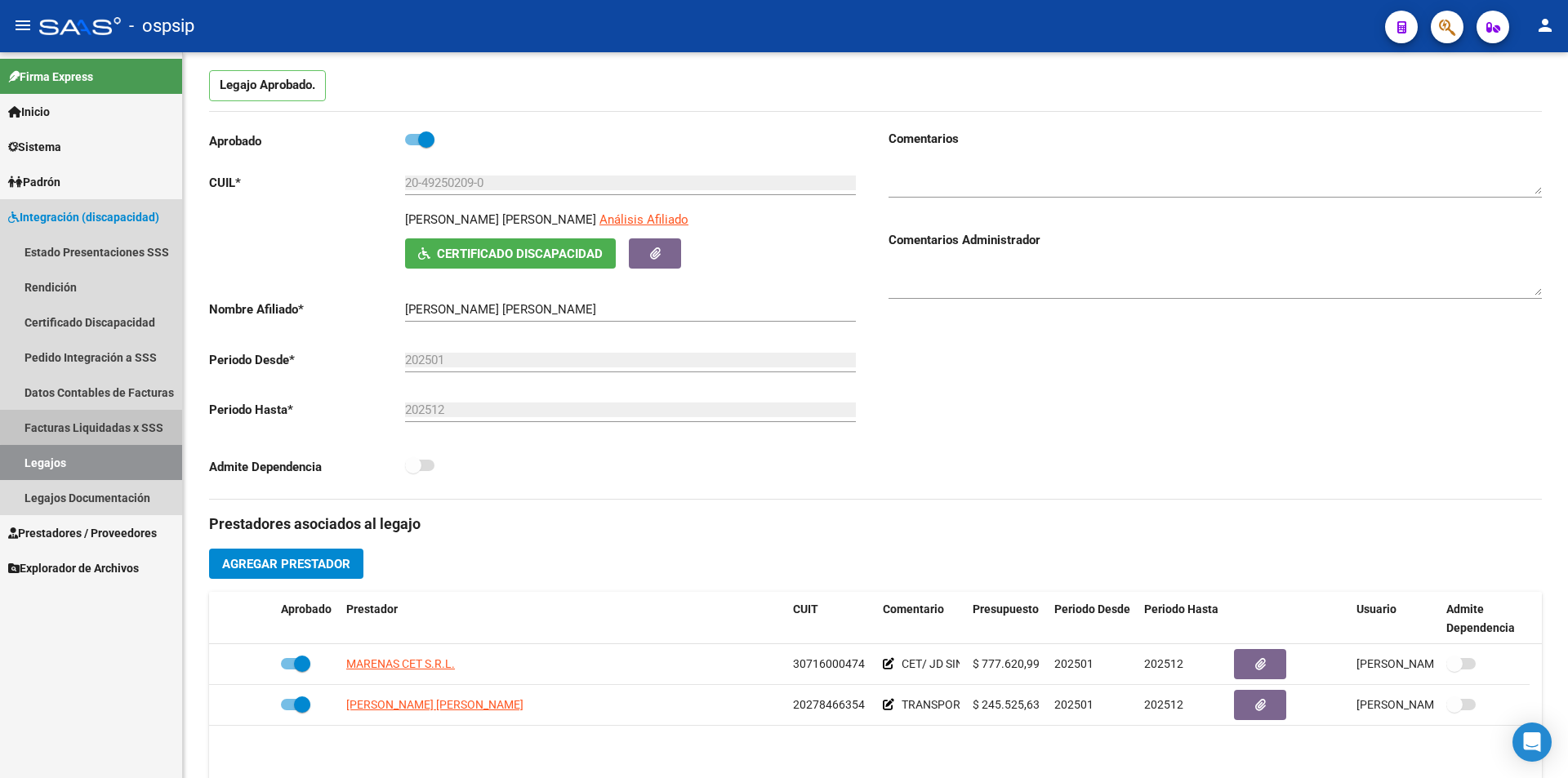
click at [146, 423] on link "Facturas Liquidadas x SSS" at bounding box center [91, 427] width 182 height 35
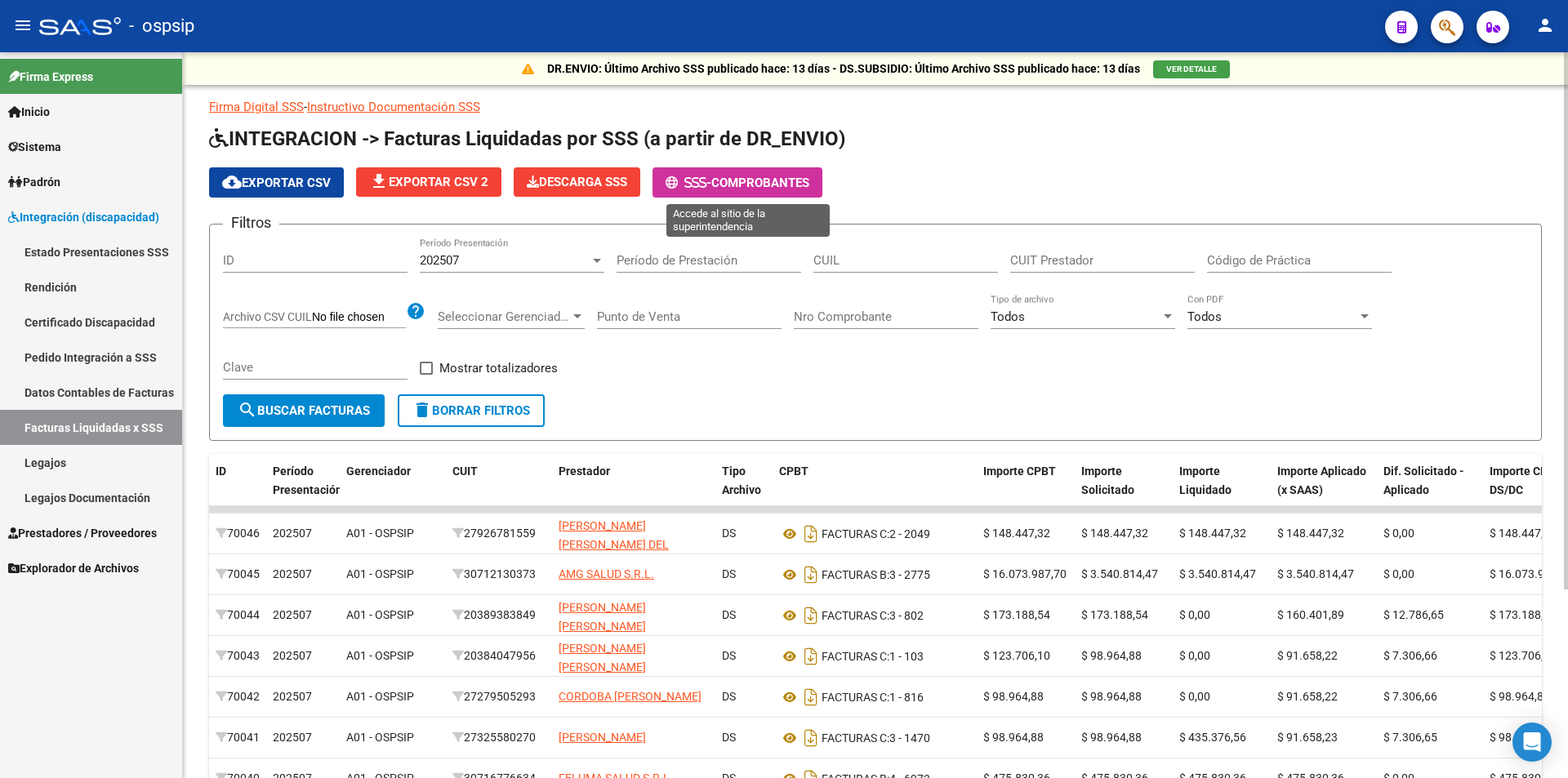
click at [785, 181] on span "Comprobantes" at bounding box center [760, 182] width 98 height 15
click at [126, 520] on link "Prestadores / Proveedores" at bounding box center [91, 533] width 182 height 35
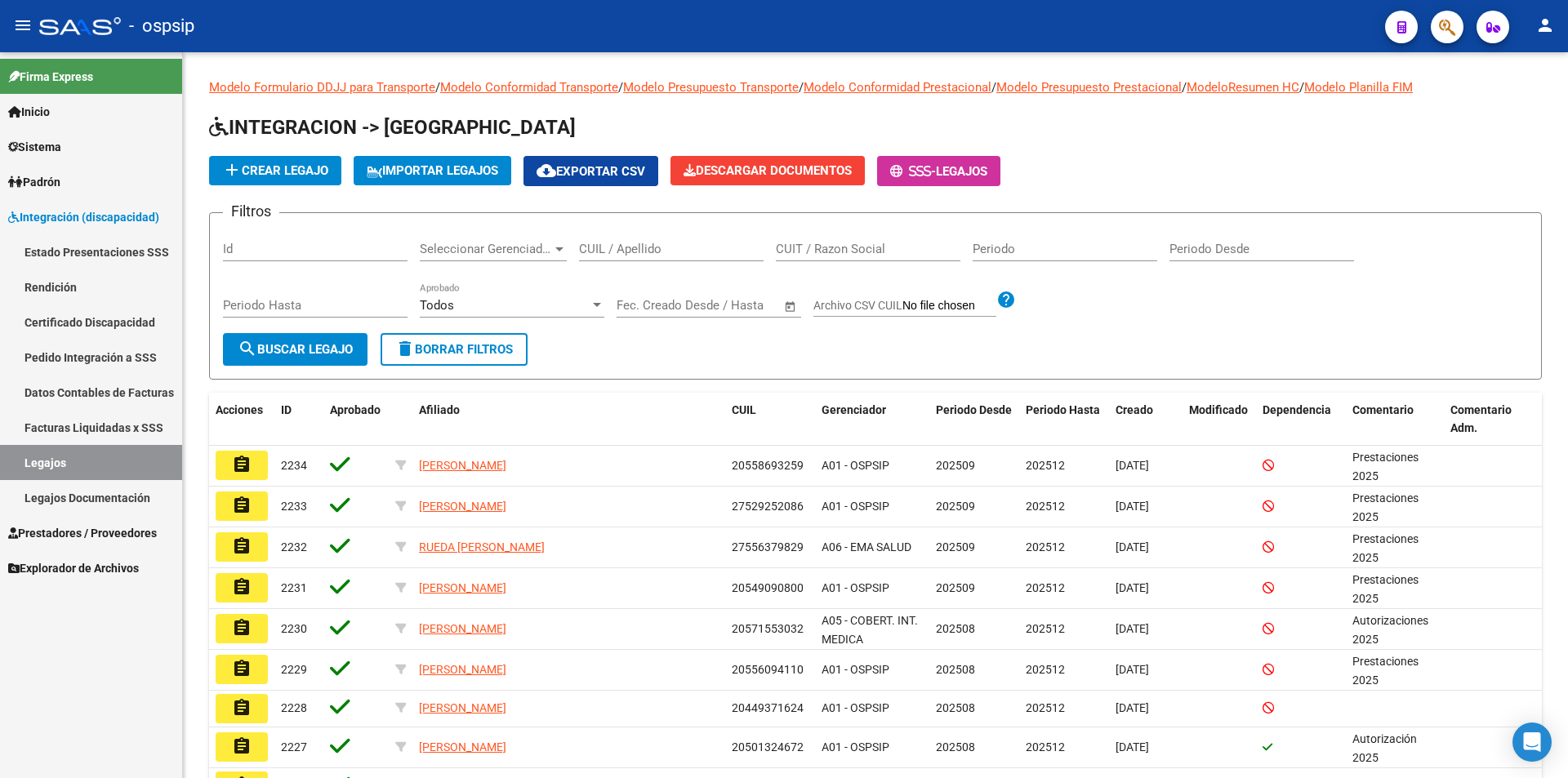
click at [107, 533] on span "Prestadores / Proveedores" at bounding box center [82, 534] width 149 height 18
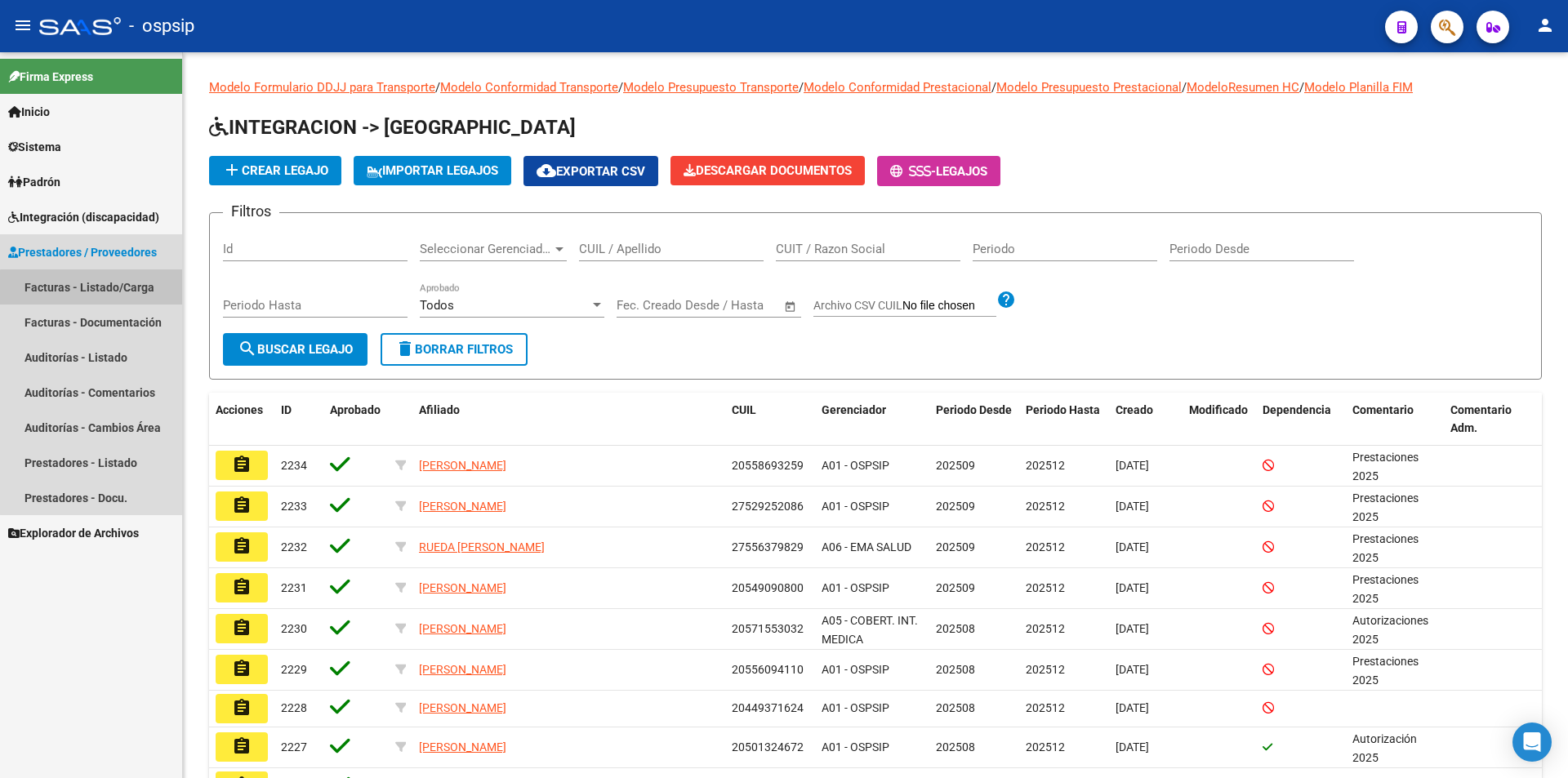
click at [128, 299] on link "Facturas - Listado/Carga" at bounding box center [91, 288] width 182 height 35
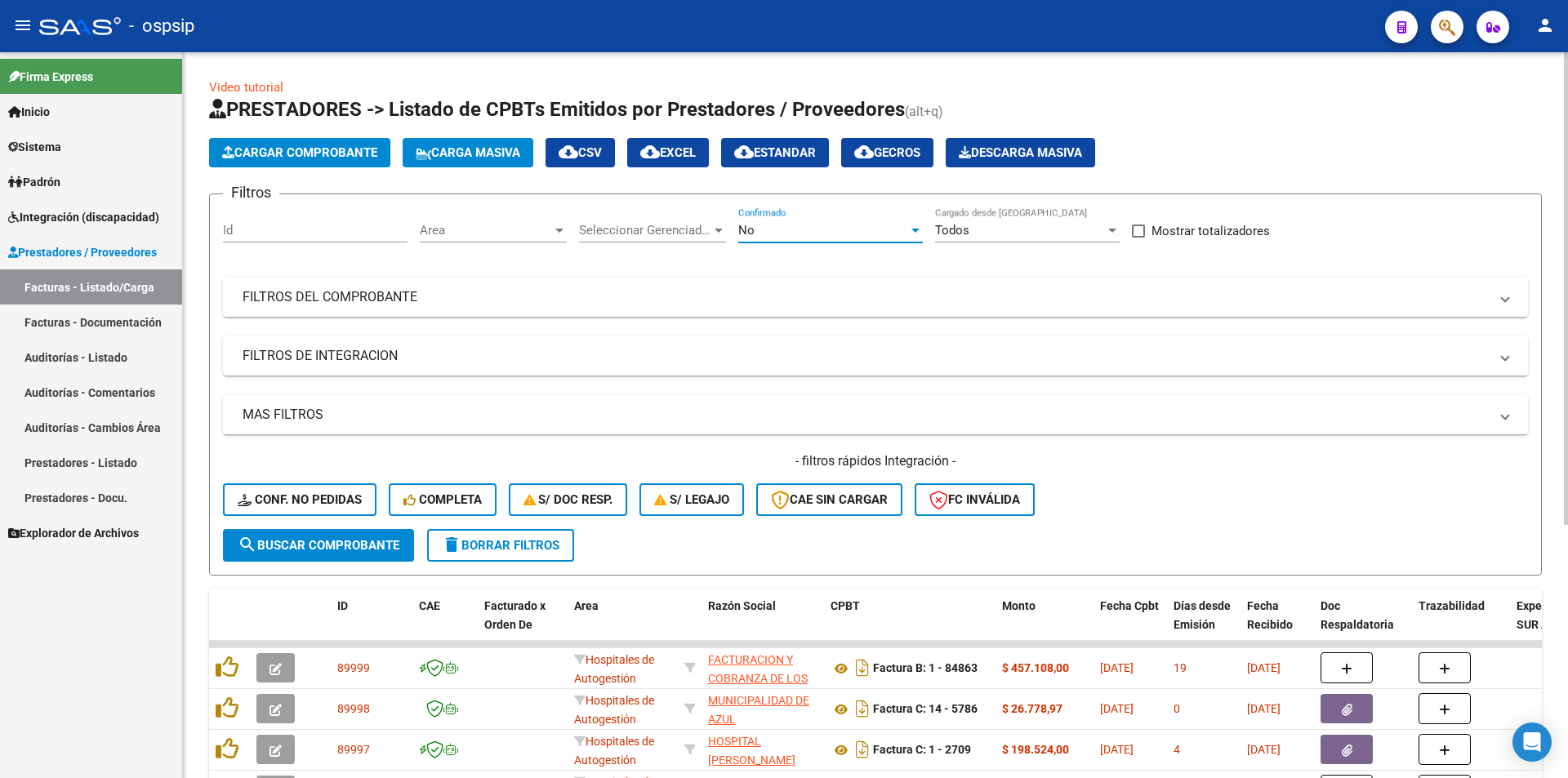
click at [826, 229] on div "No" at bounding box center [823, 229] width 170 height 15
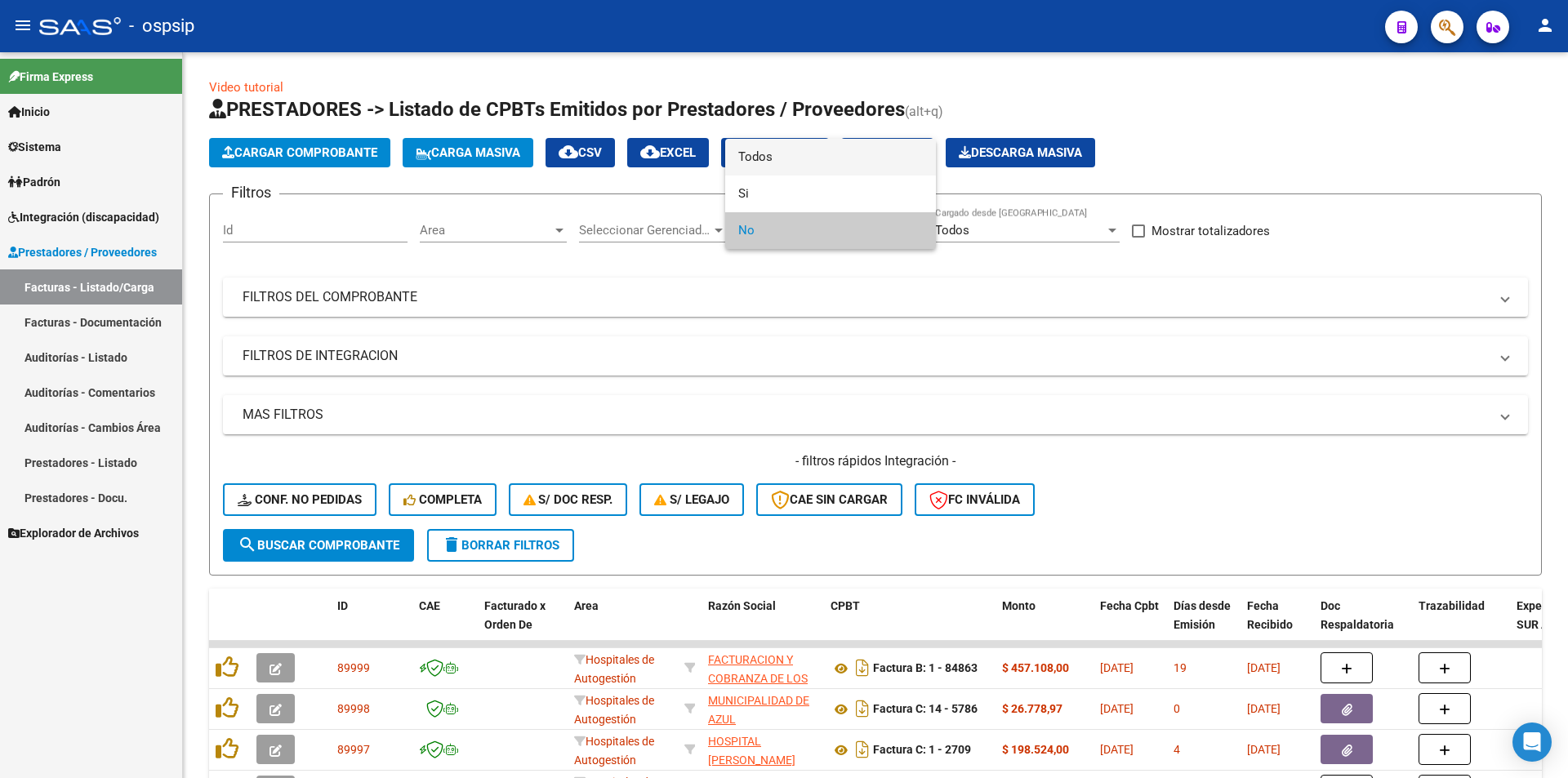
click at [781, 159] on span "Todos" at bounding box center [830, 157] width 184 height 36
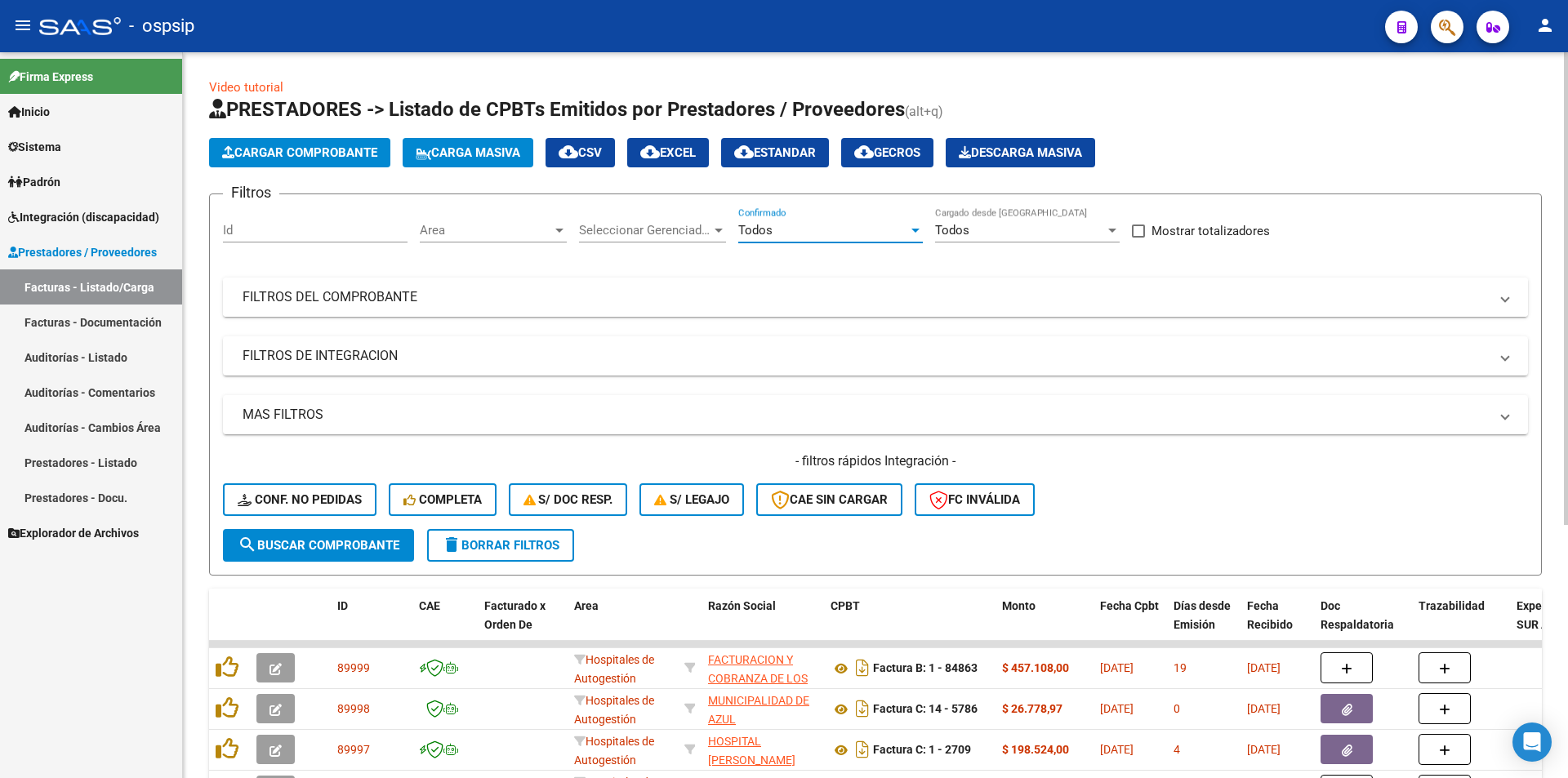
click at [442, 299] on mat-panel-title "FILTROS DEL COMPROBANTE" at bounding box center [865, 297] width 1246 height 18
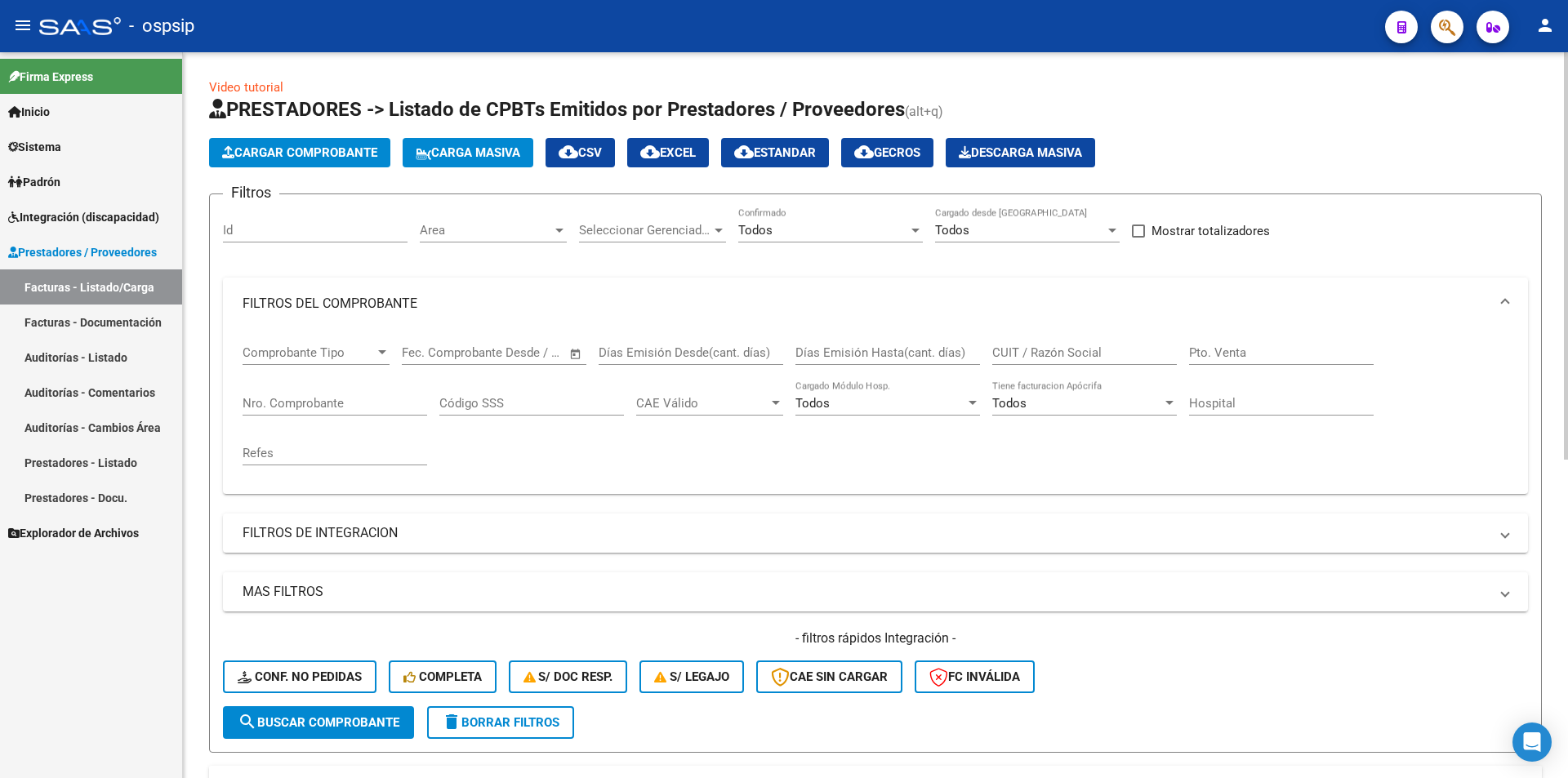
click at [375, 405] on input "Nro. Comprobante" at bounding box center [334, 403] width 184 height 15
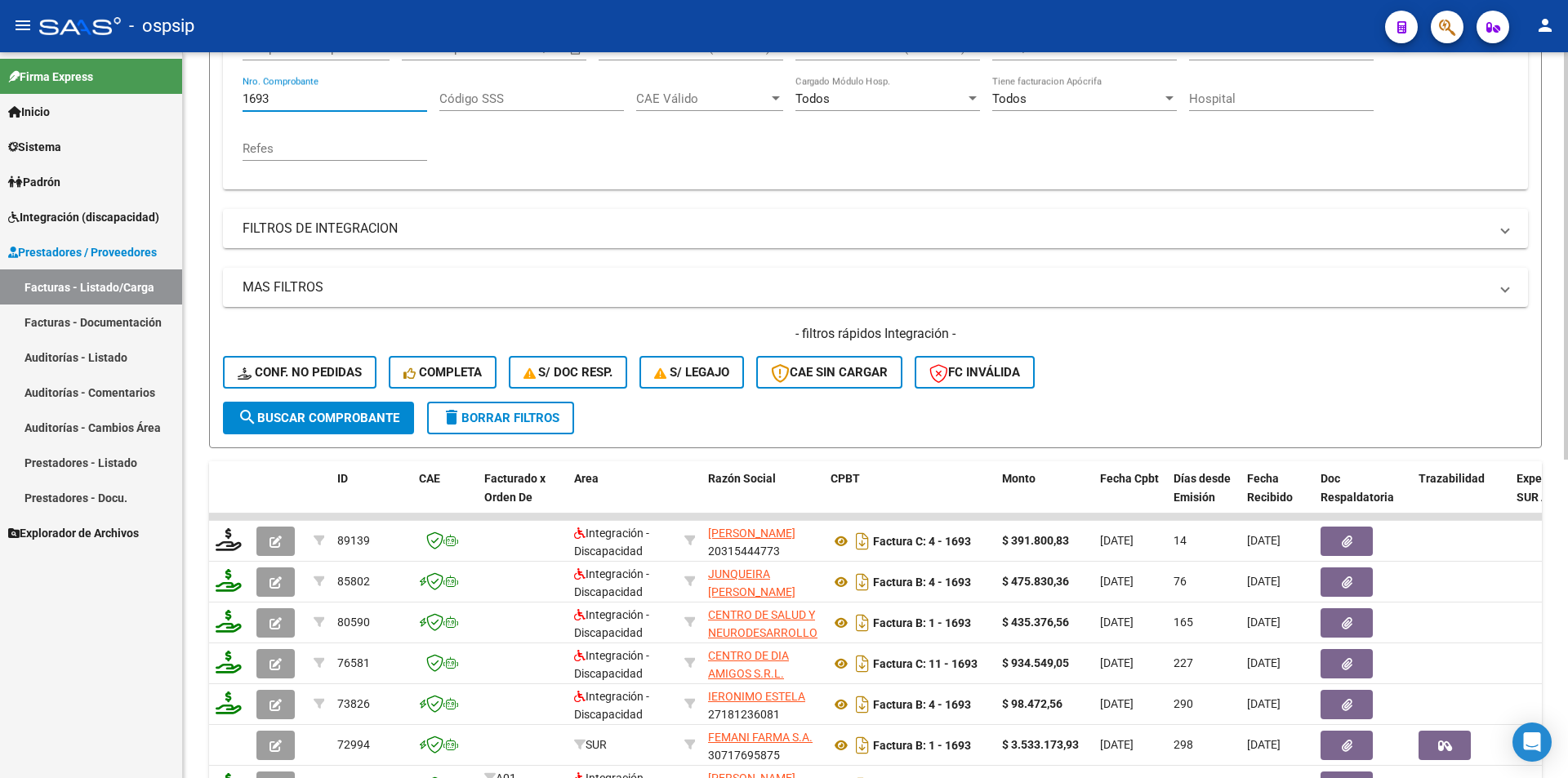
scroll to position [327, 0]
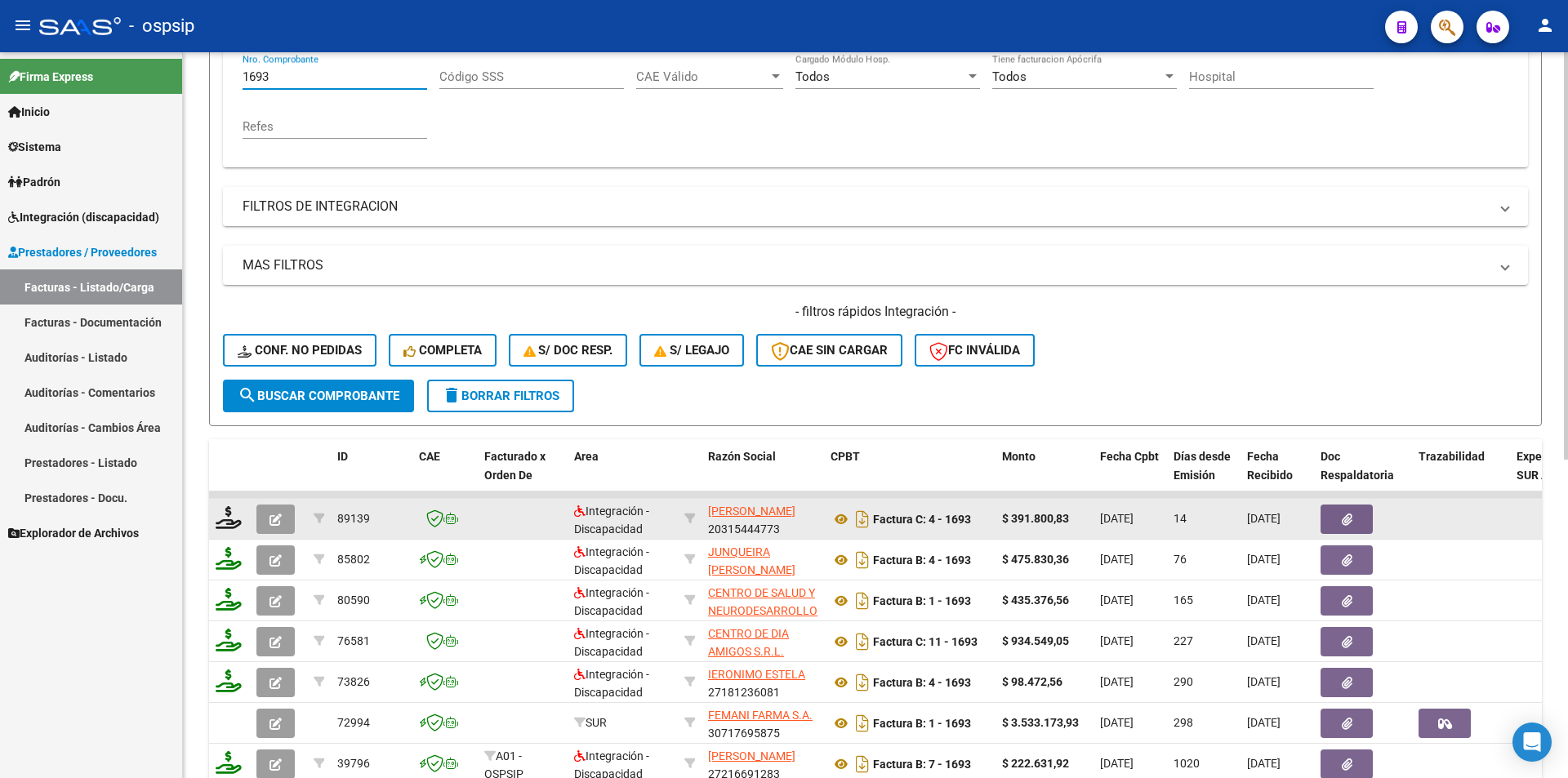
type input "1693"
click at [271, 513] on span "button" at bounding box center [276, 519] width 12 height 15
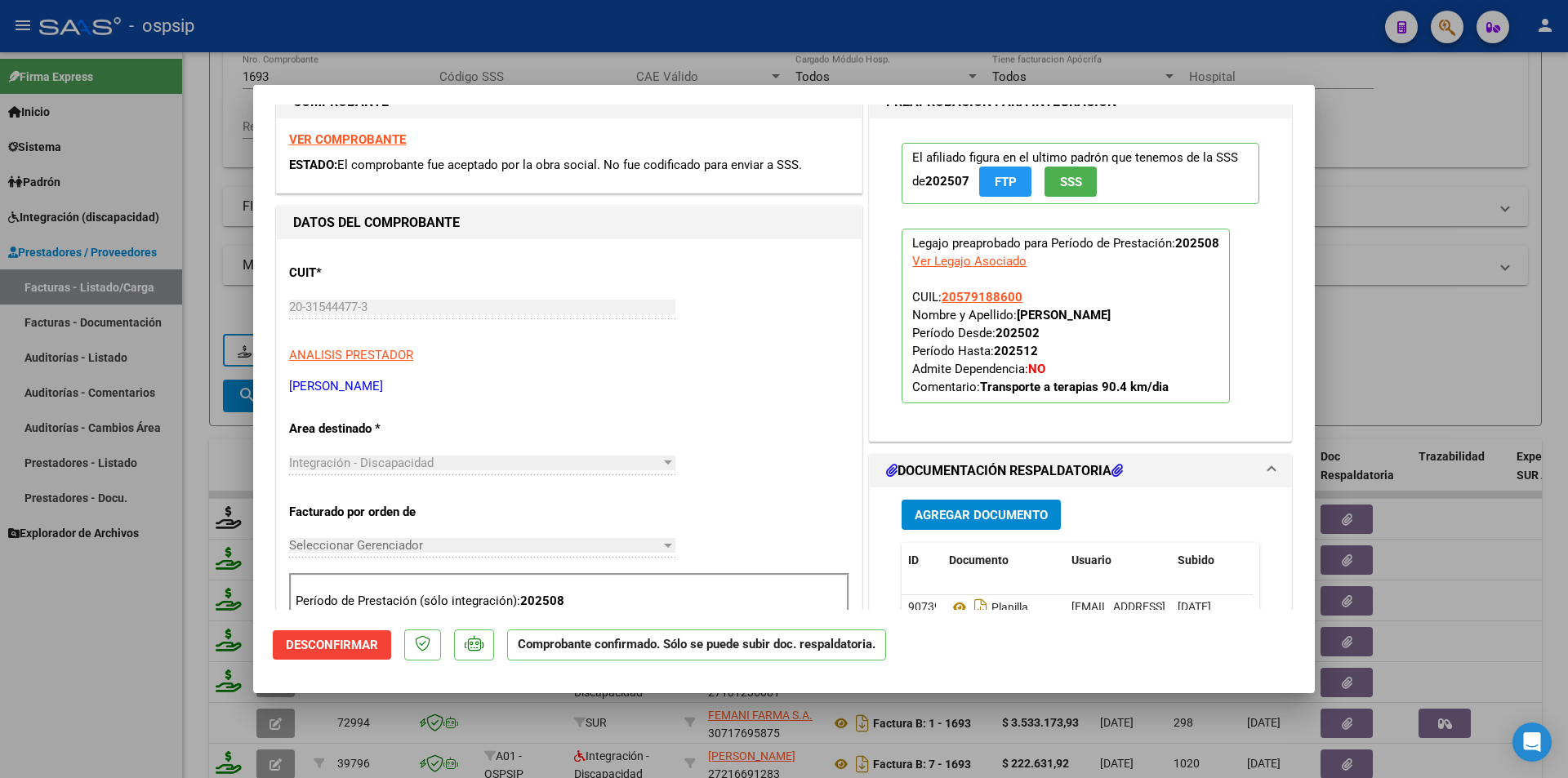
scroll to position [0, 0]
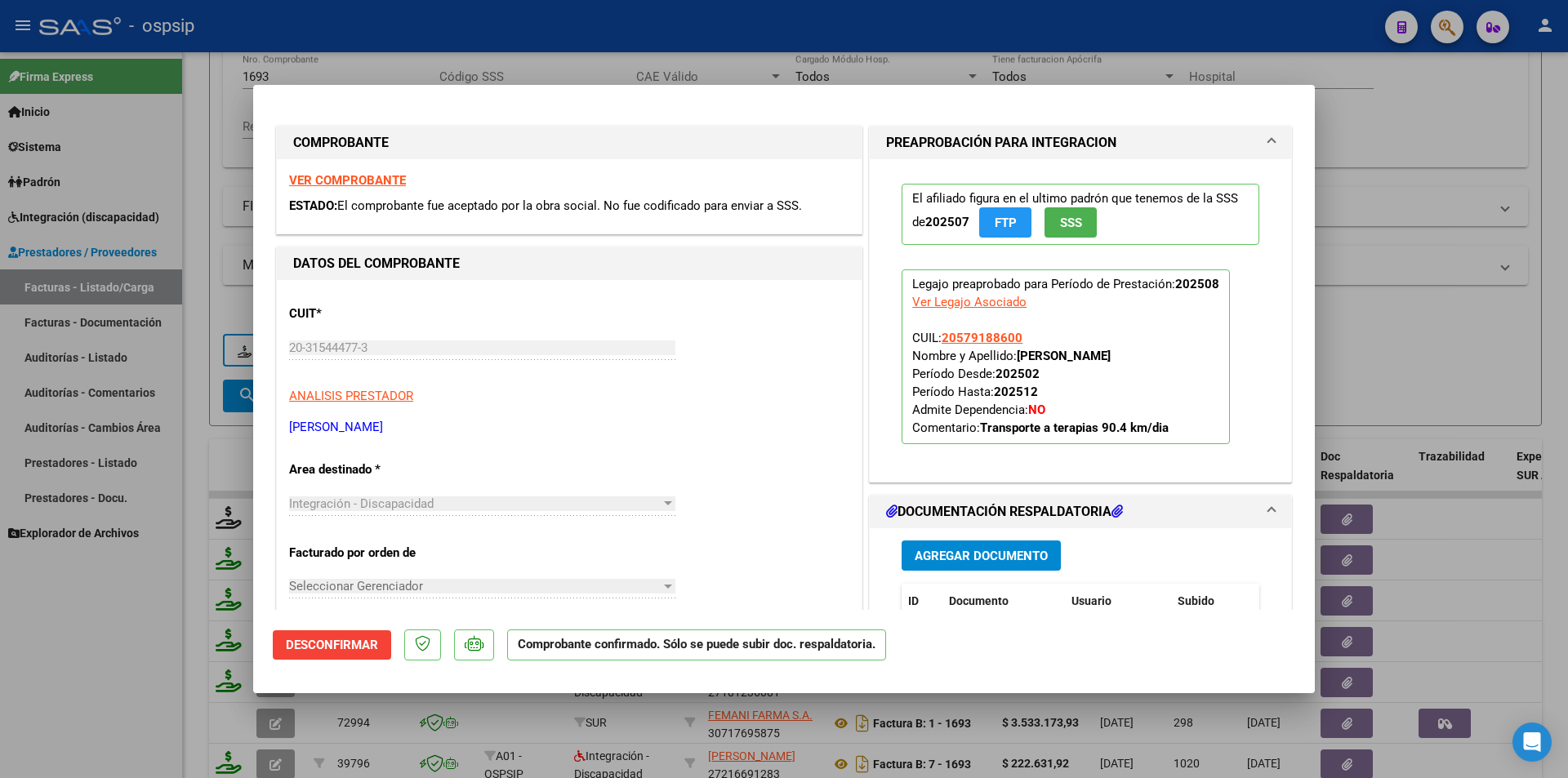
click at [17, 672] on div at bounding box center [784, 389] width 1568 height 778
type input "$ 0,00"
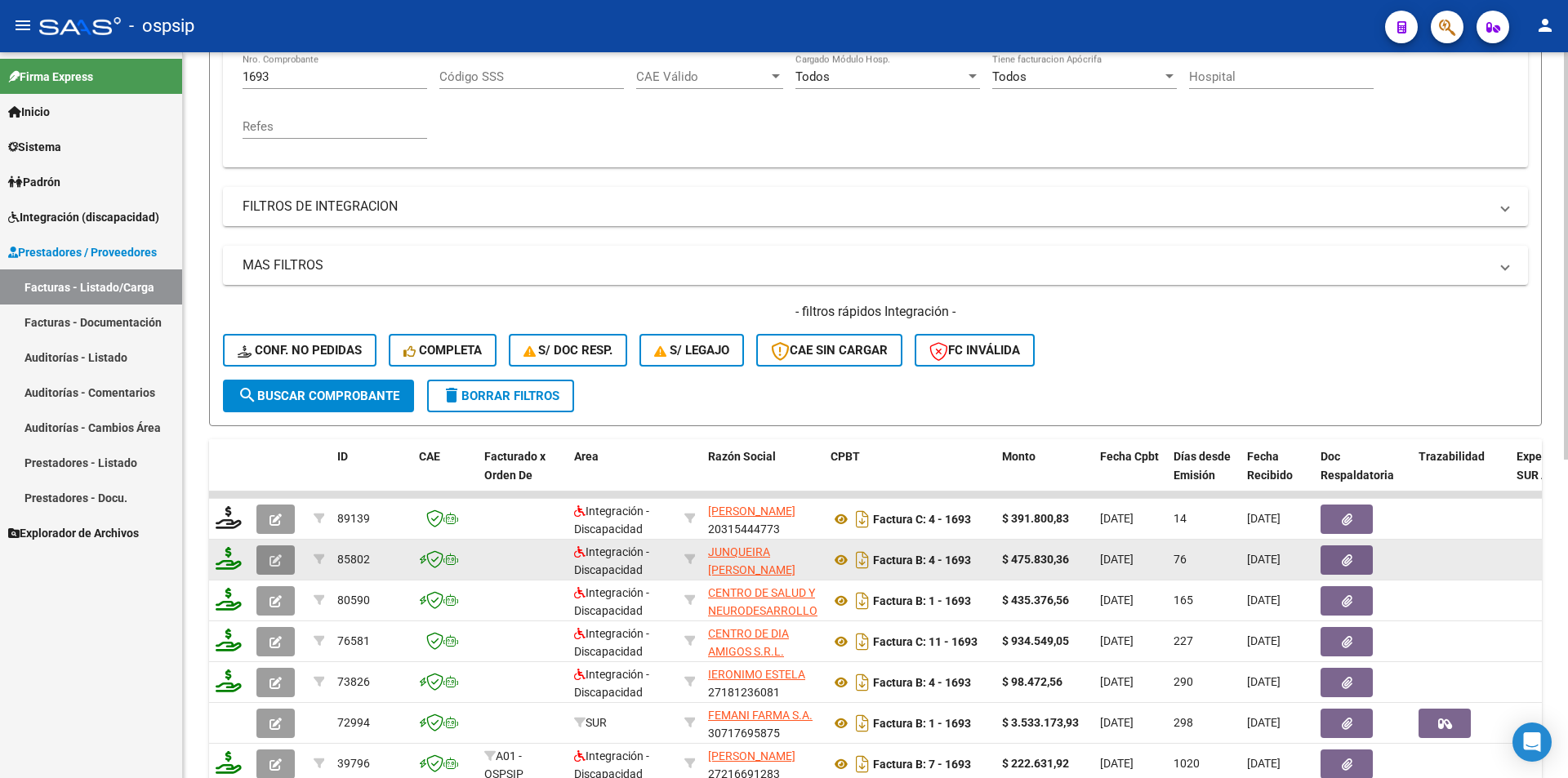
click at [281, 560] on icon "button" at bounding box center [276, 560] width 12 height 12
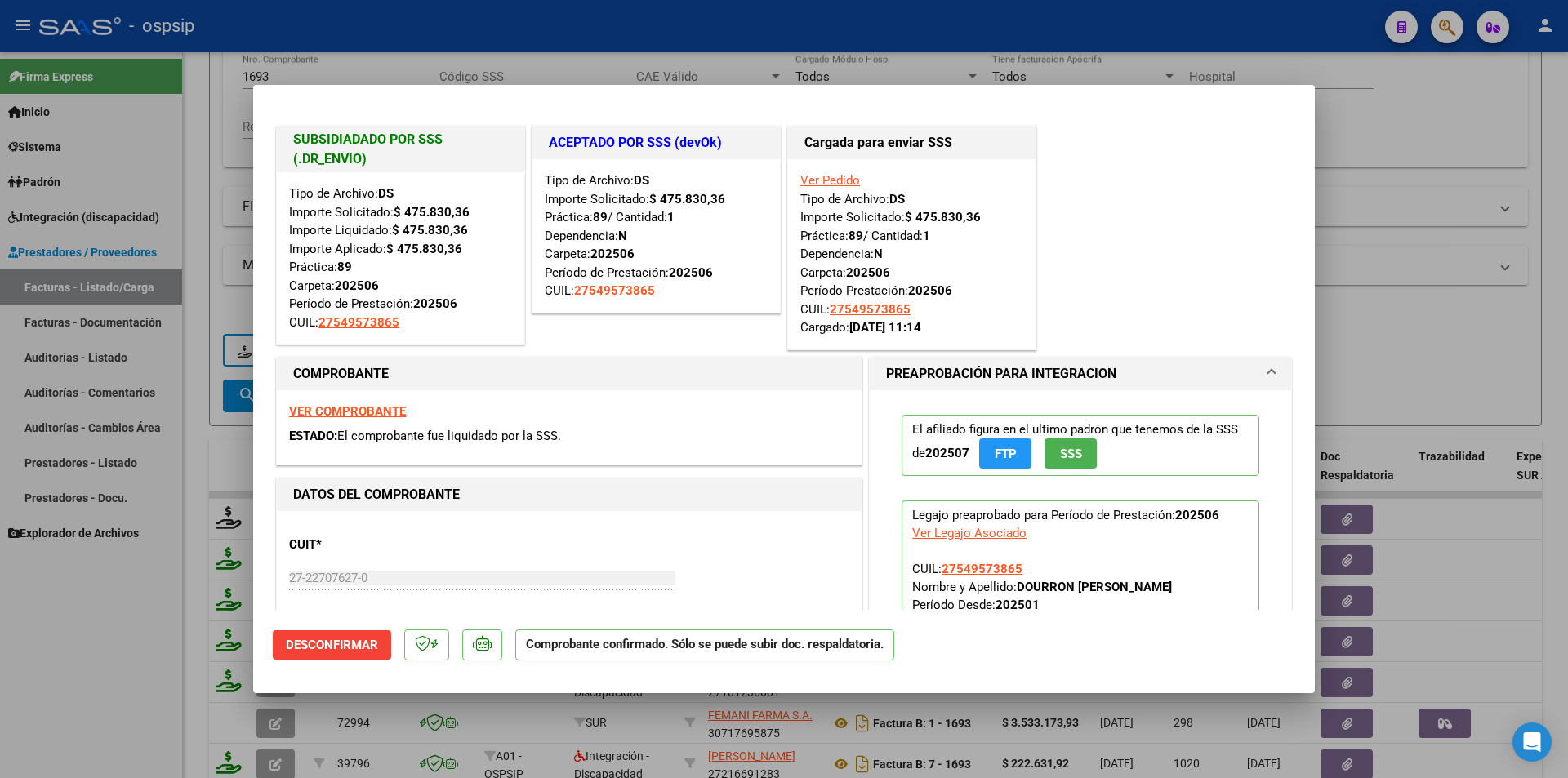
click at [192, 576] on div at bounding box center [784, 389] width 1568 height 778
type input "$ 0,00"
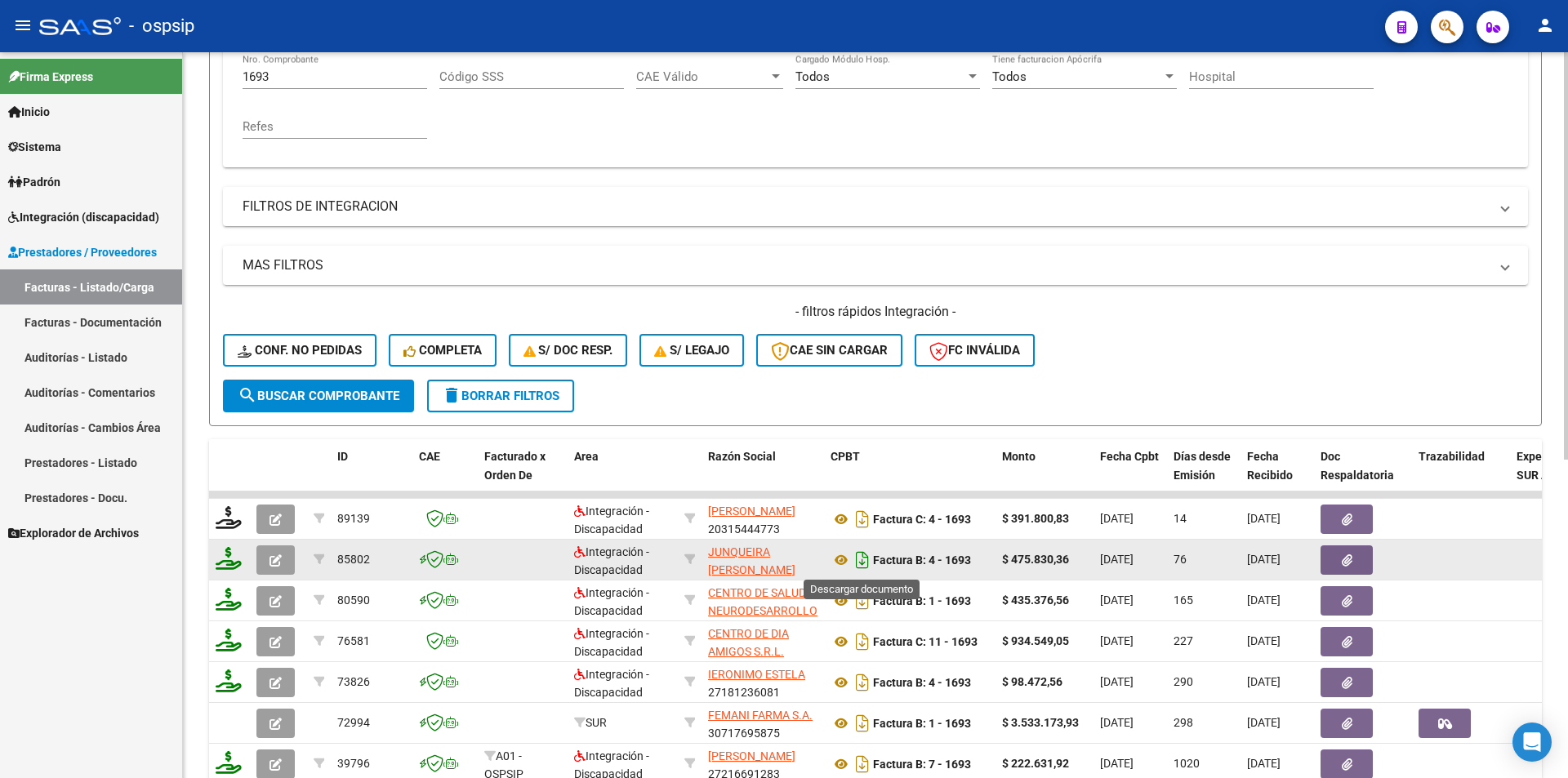
click at [864, 553] on icon "Descargar documento" at bounding box center [862, 560] width 22 height 27
click at [739, 116] on div "Comprobante Tipo Comprobante Tipo Fecha inicio – Fecha fin Fec. Comprobante Des…" at bounding box center [875, 78] width 1266 height 151
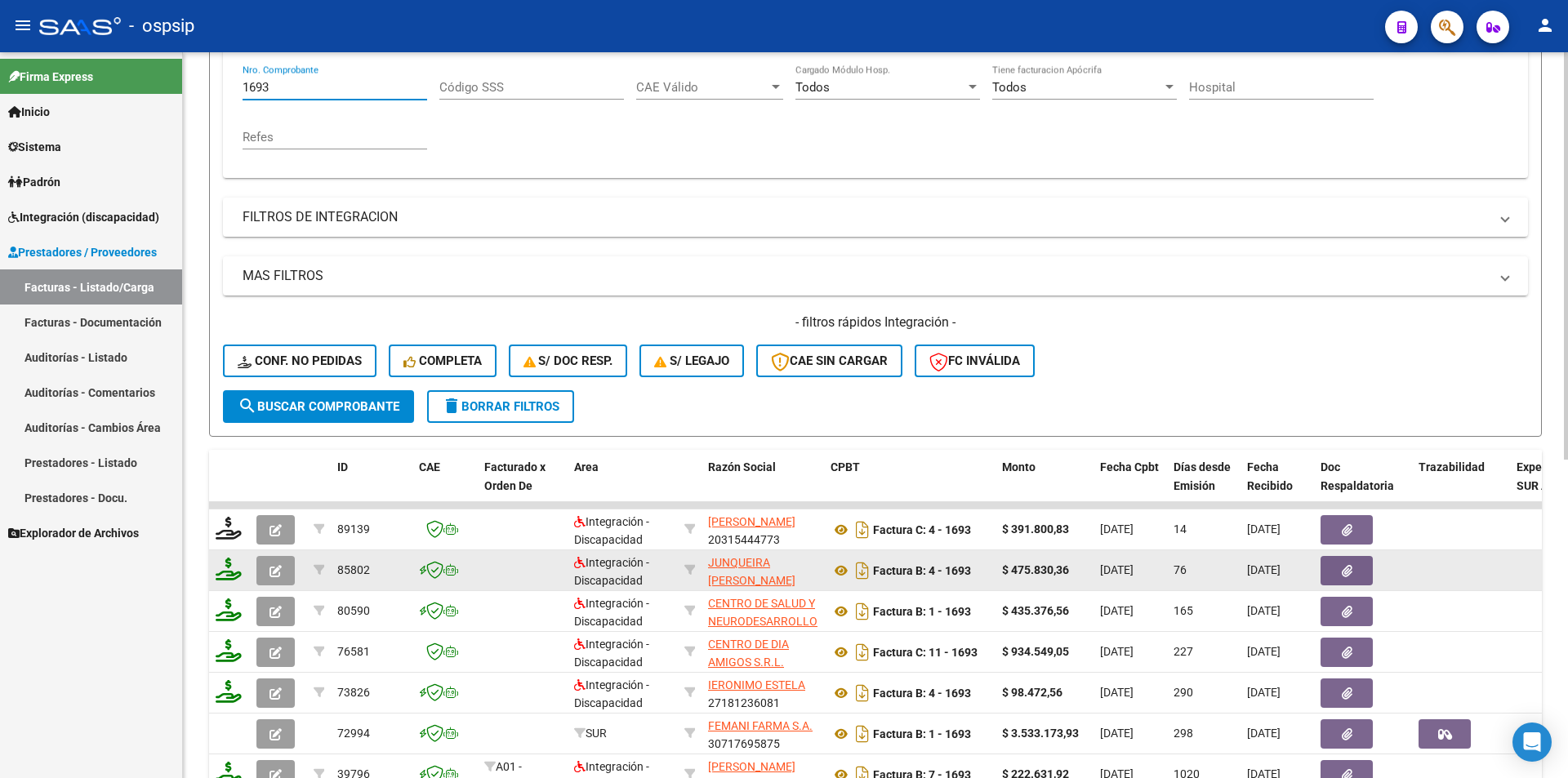
drag, startPoint x: 276, startPoint y: 79, endPoint x: 218, endPoint y: 66, distance: 59.4
click at [218, 66] on form "Filtros Id Area Area Seleccionar Gerenciador Seleccionar Gerenciador Todos Conf…" at bounding box center [875, 158] width 1333 height 559
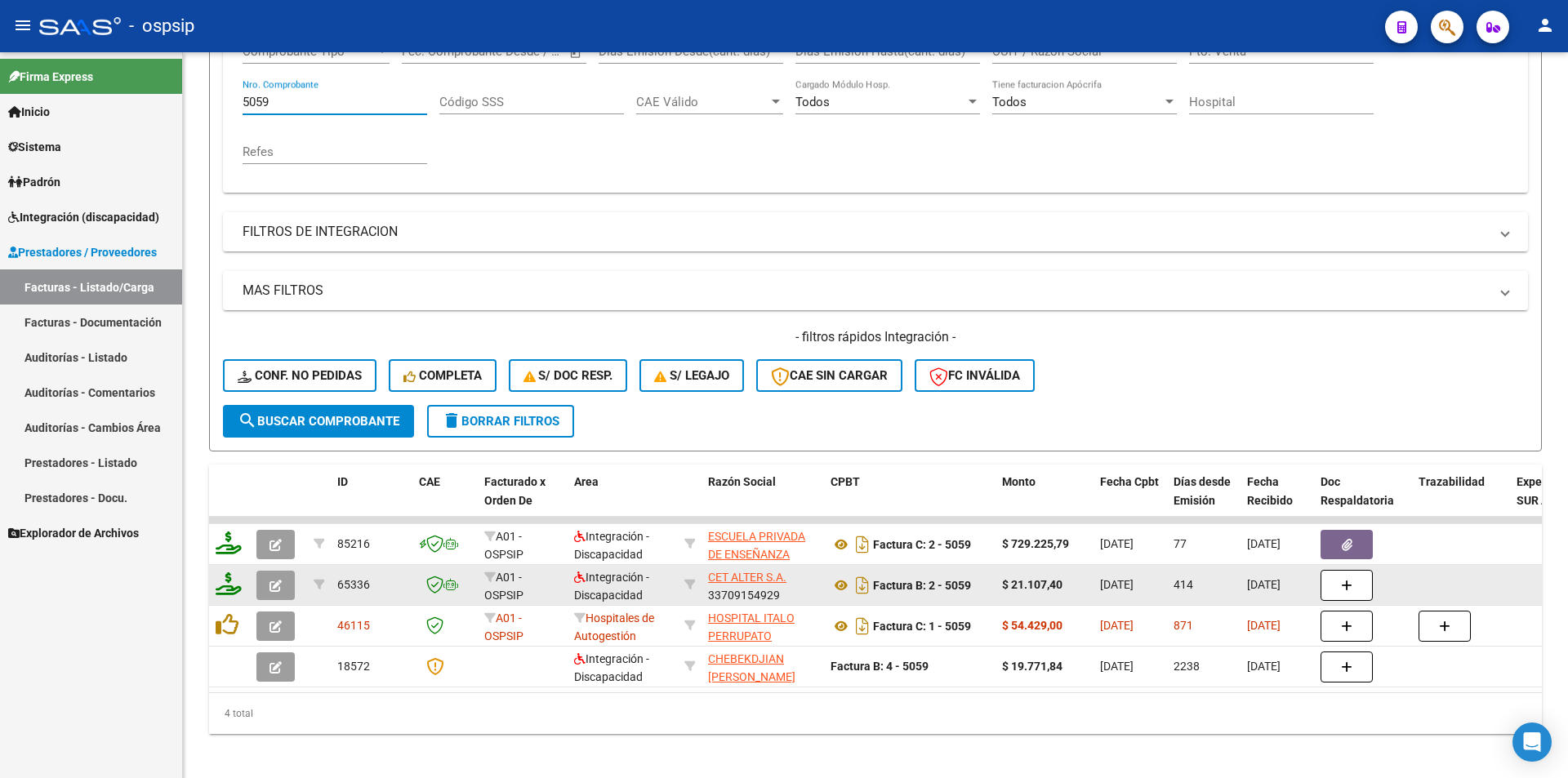
type input "5059"
click at [273, 591] on icon "button" at bounding box center [276, 586] width 12 height 12
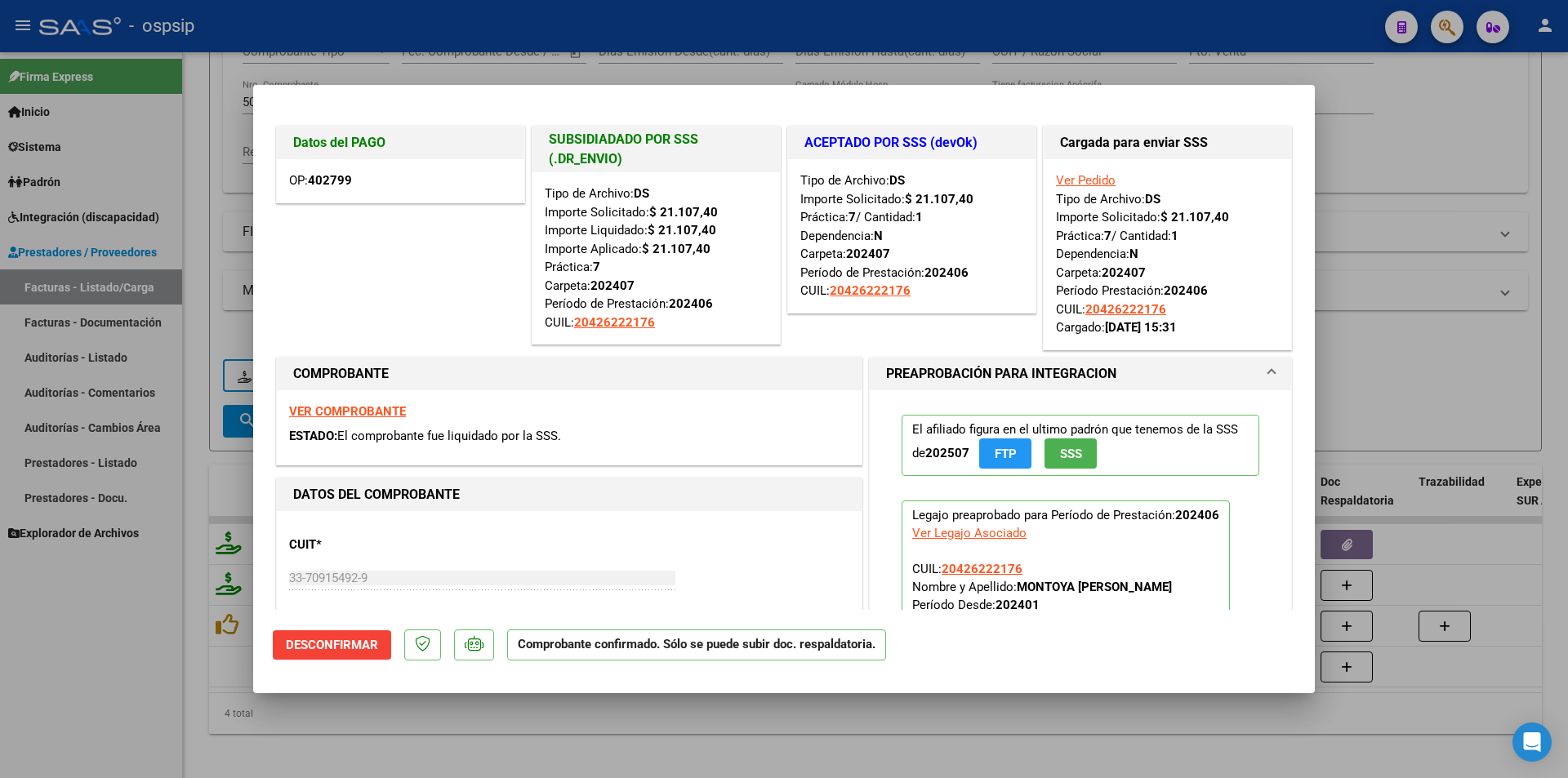
click at [146, 615] on div at bounding box center [784, 389] width 1568 height 778
type input "$ 0,00"
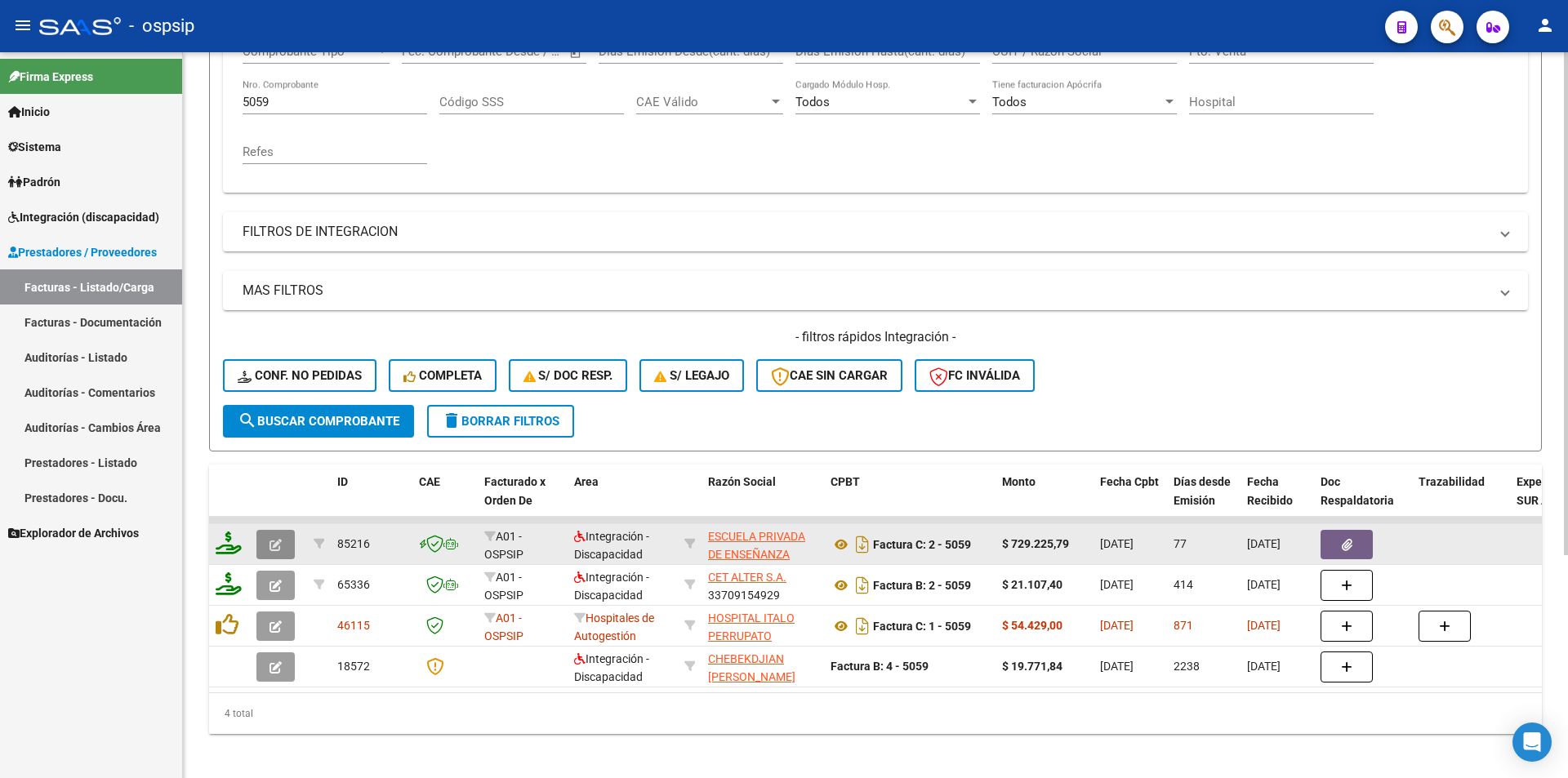
click at [275, 546] on icon "button" at bounding box center [276, 545] width 12 height 12
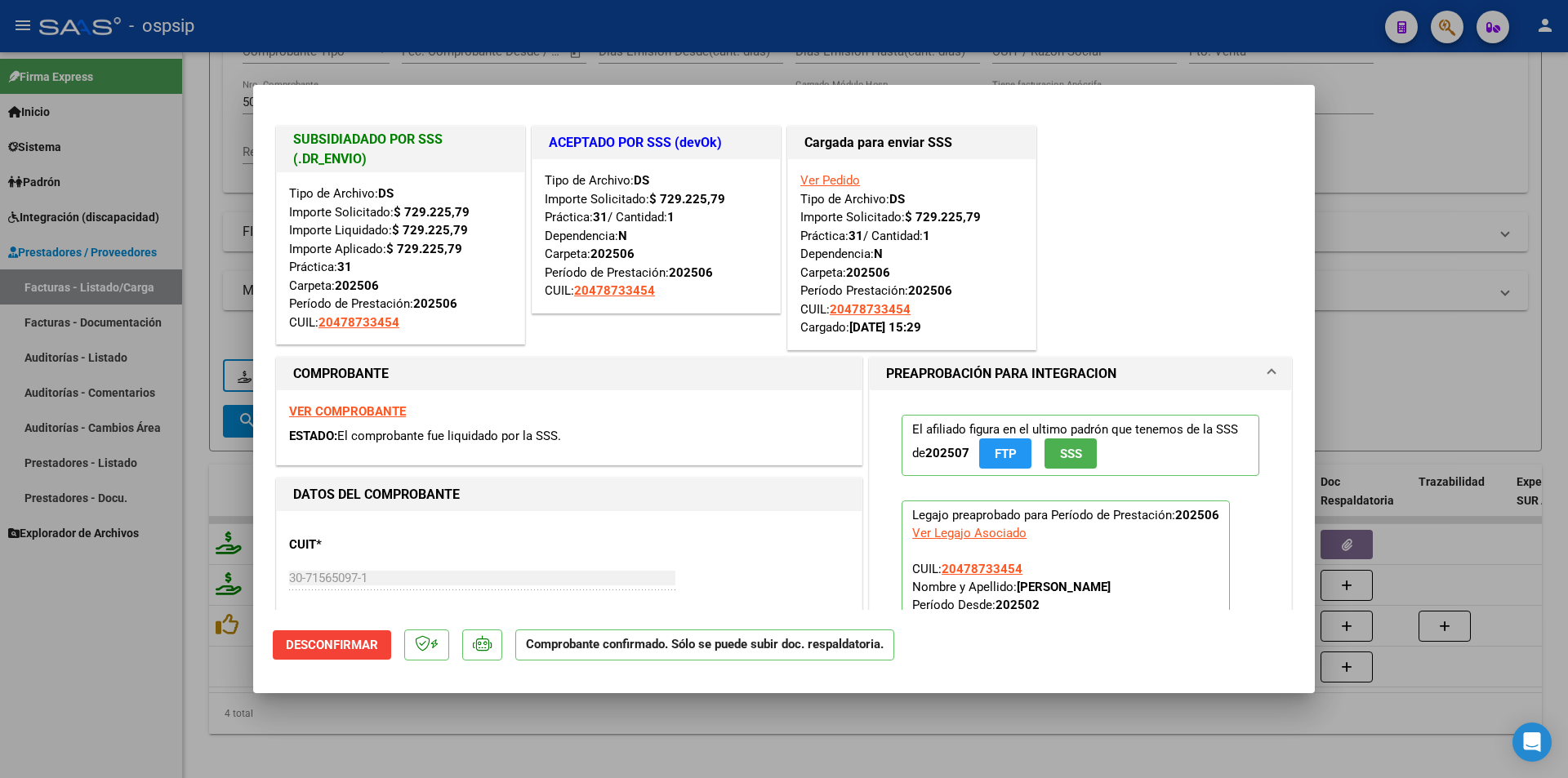
click at [163, 616] on div at bounding box center [784, 389] width 1568 height 778
type input "$ 0,00"
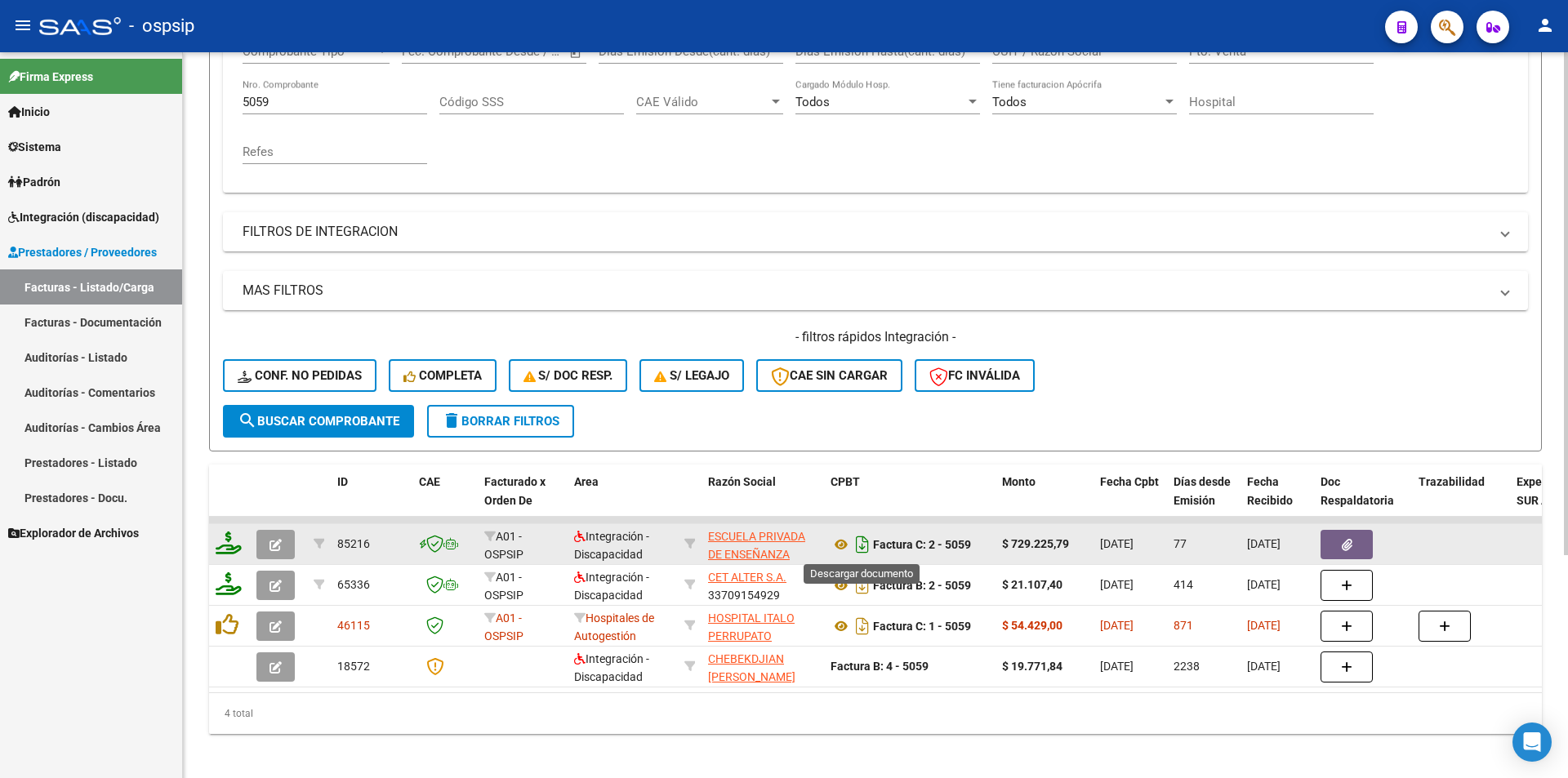
click at [865, 550] on icon "Descargar documento" at bounding box center [862, 545] width 22 height 27
